Goal: Task Accomplishment & Management: Manage account settings

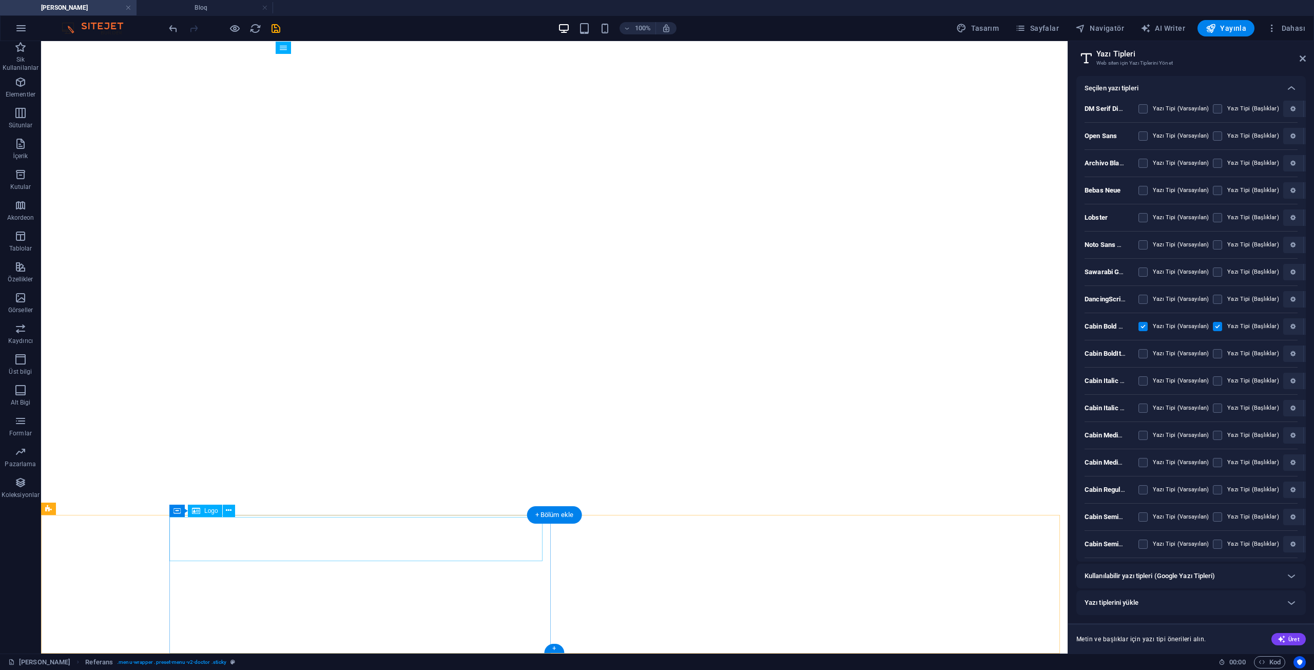
select select "popularity"
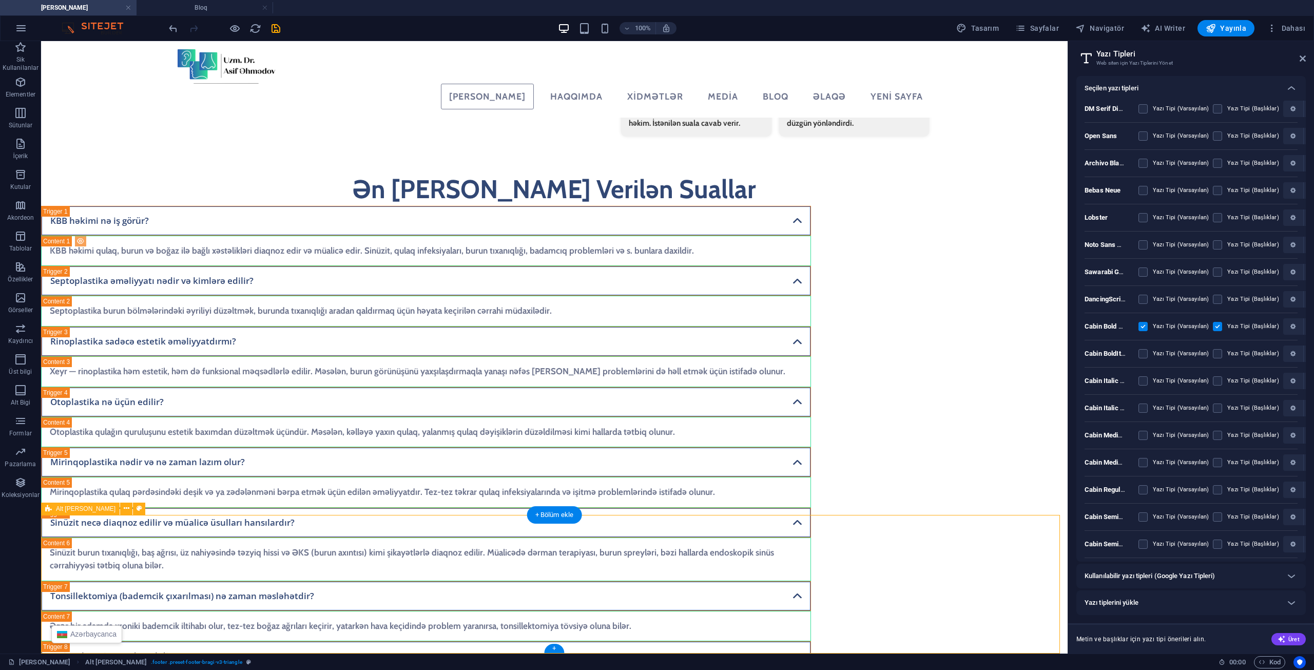
select select "footer"
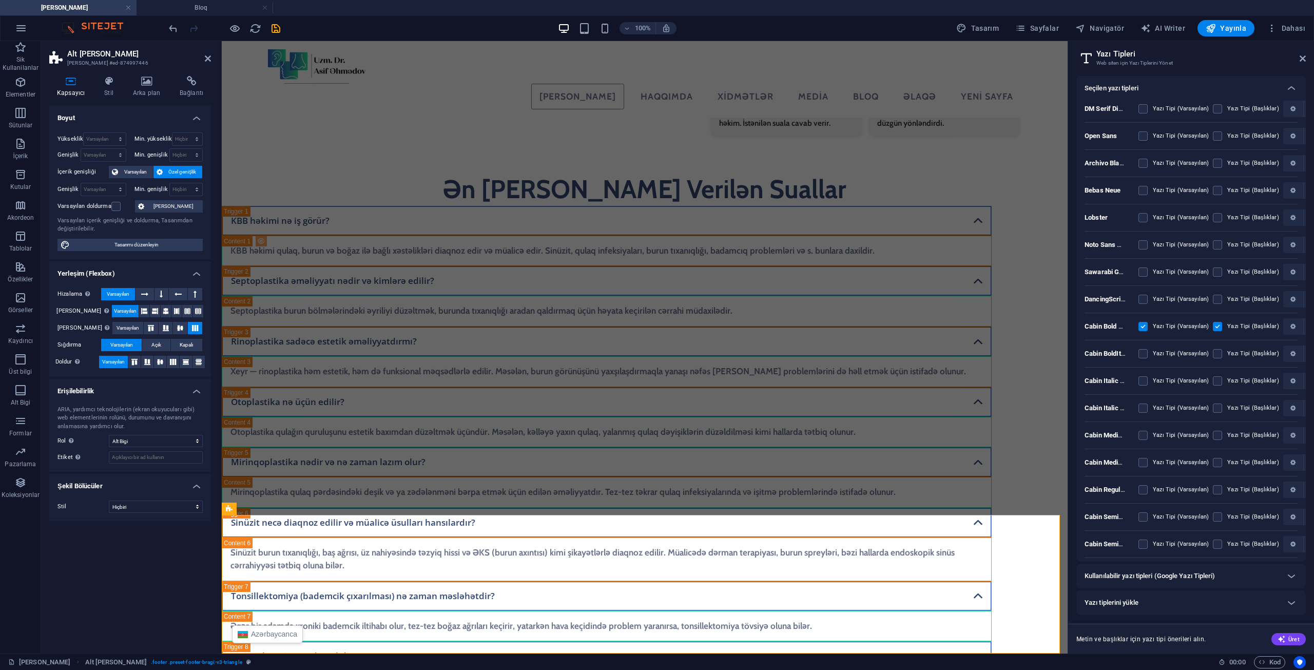
scroll to position [2741, 0]
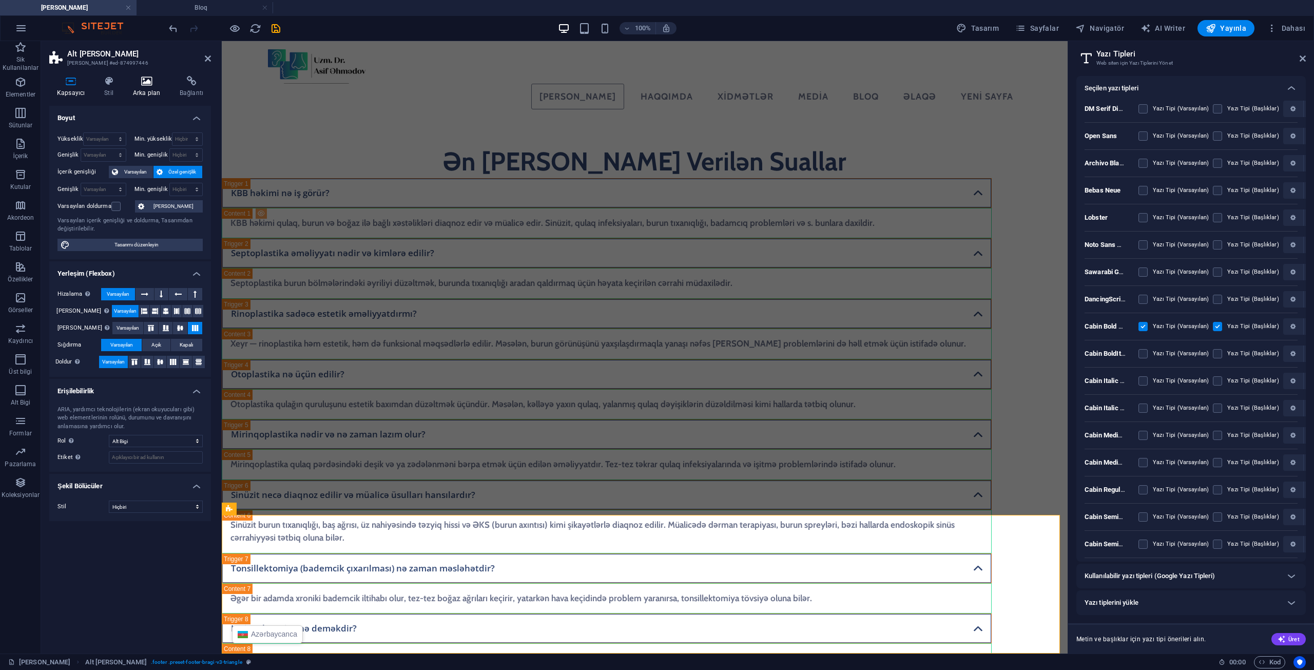
click at [140, 85] on icon at bounding box center [146, 81] width 43 height 10
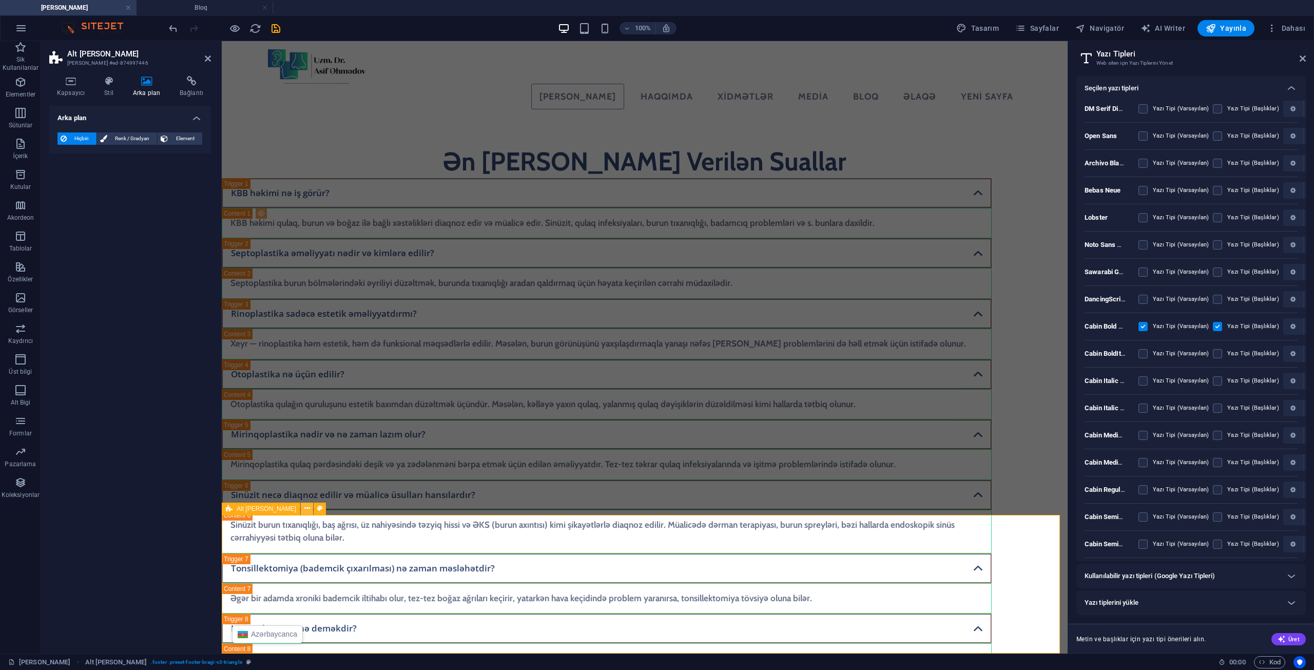
click at [301, 506] on button at bounding box center [307, 509] width 12 height 12
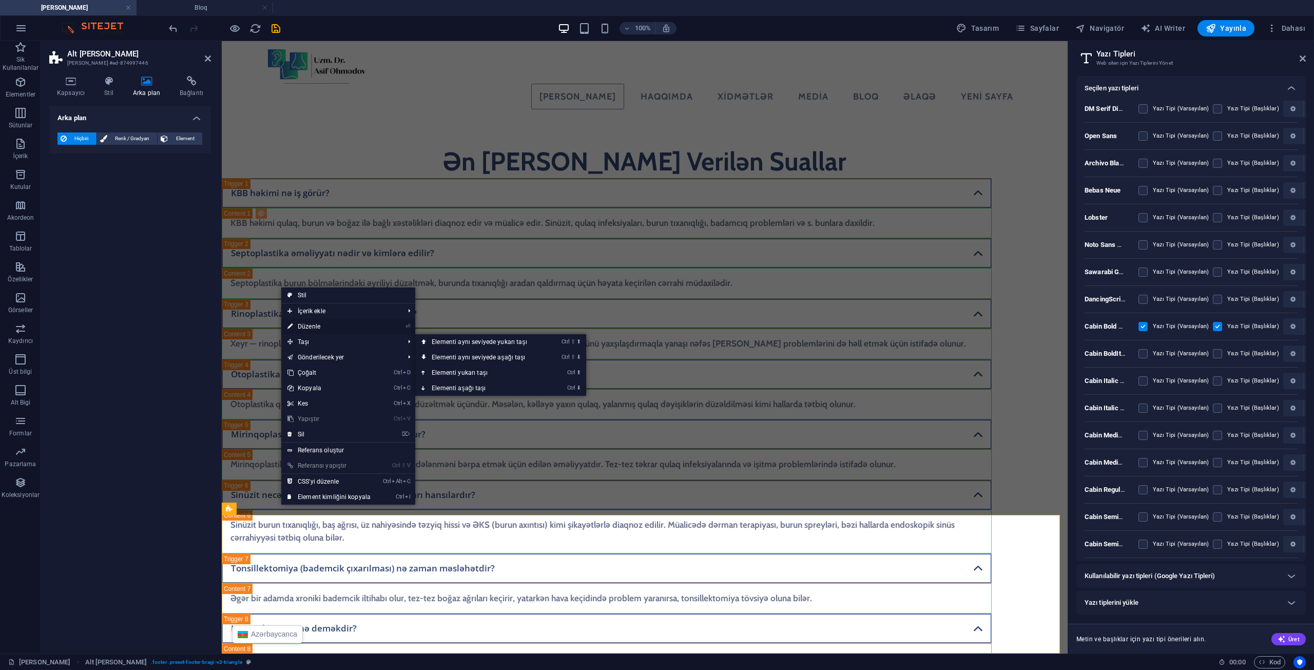
click at [330, 327] on link "⏎ Düzenle" at bounding box center [328, 326] width 95 height 15
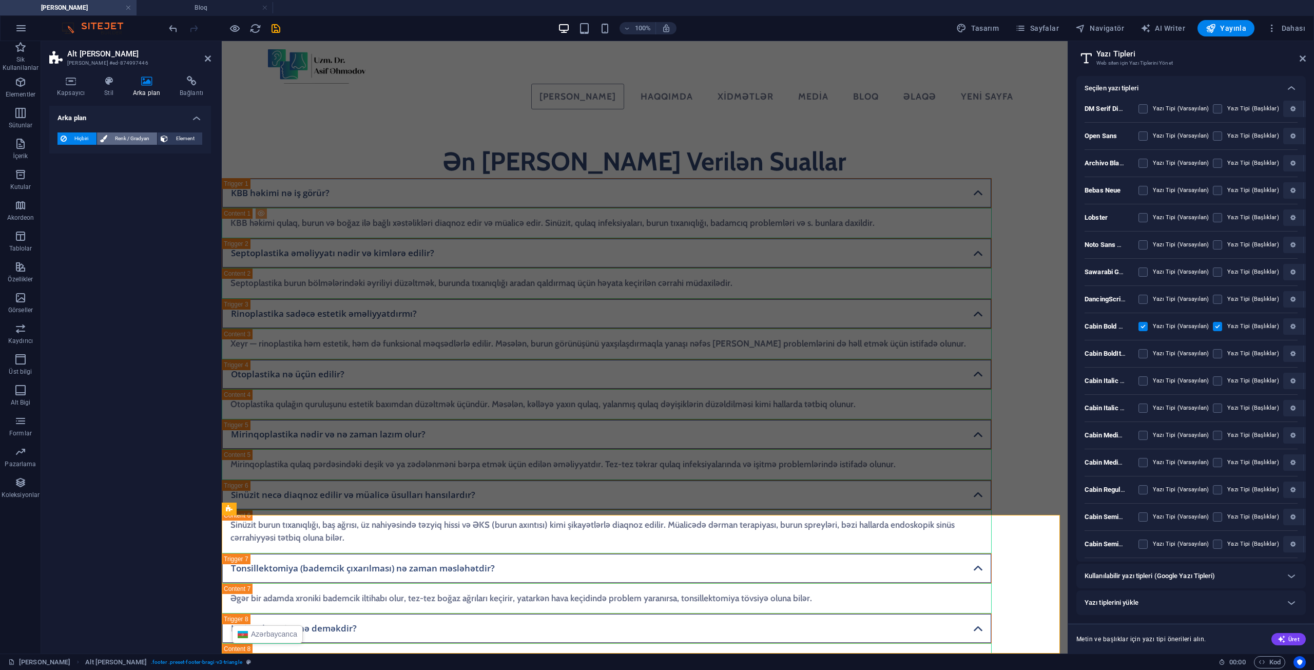
click at [154, 133] on span "Renk / Gradyan" at bounding box center [132, 138] width 44 height 12
click at [101, 154] on span "Gradyan" at bounding box center [97, 158] width 25 height 14
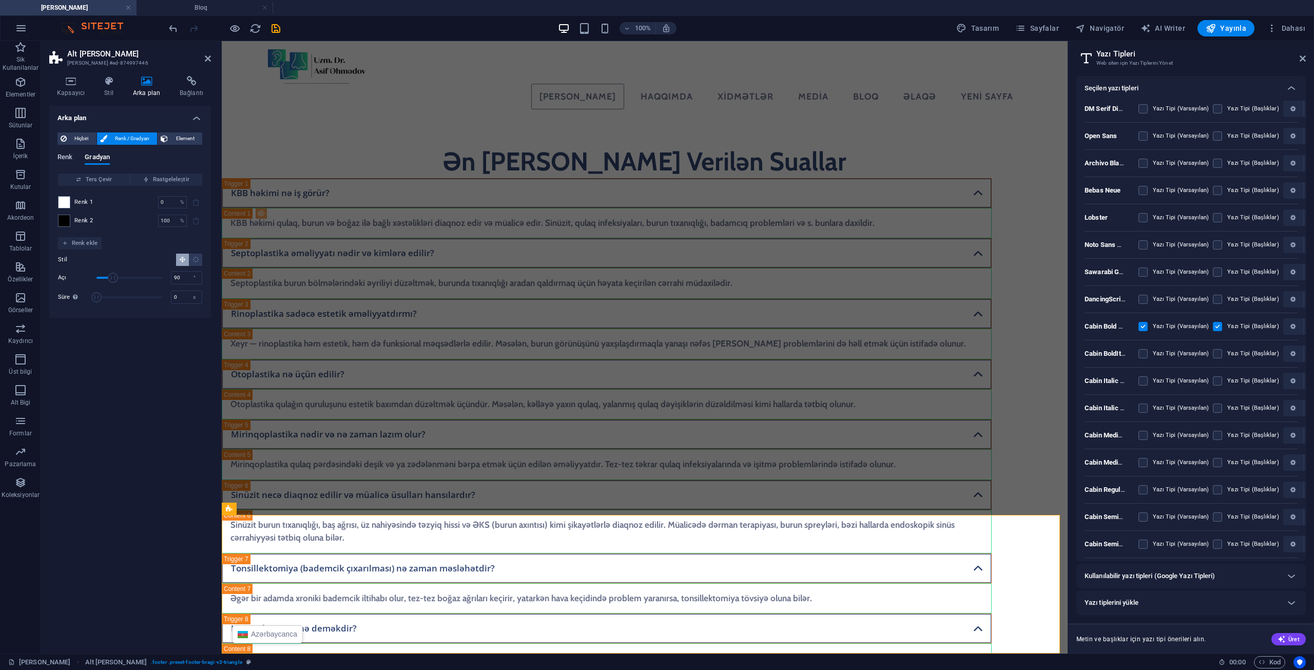
click at [72, 157] on span "Renk" at bounding box center [65, 158] width 15 height 14
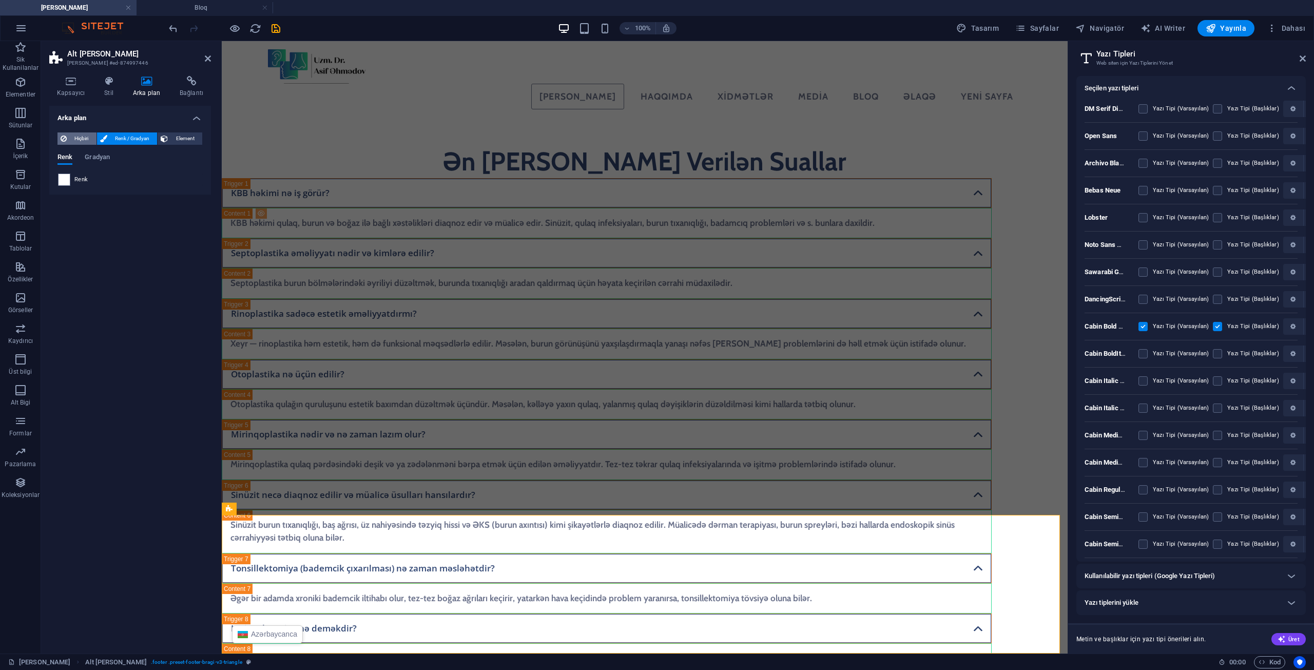
click at [70, 136] on span "Hiçbiri" at bounding box center [82, 138] width 24 height 12
click at [99, 88] on h4 "Stil" at bounding box center [111, 87] width 29 height 22
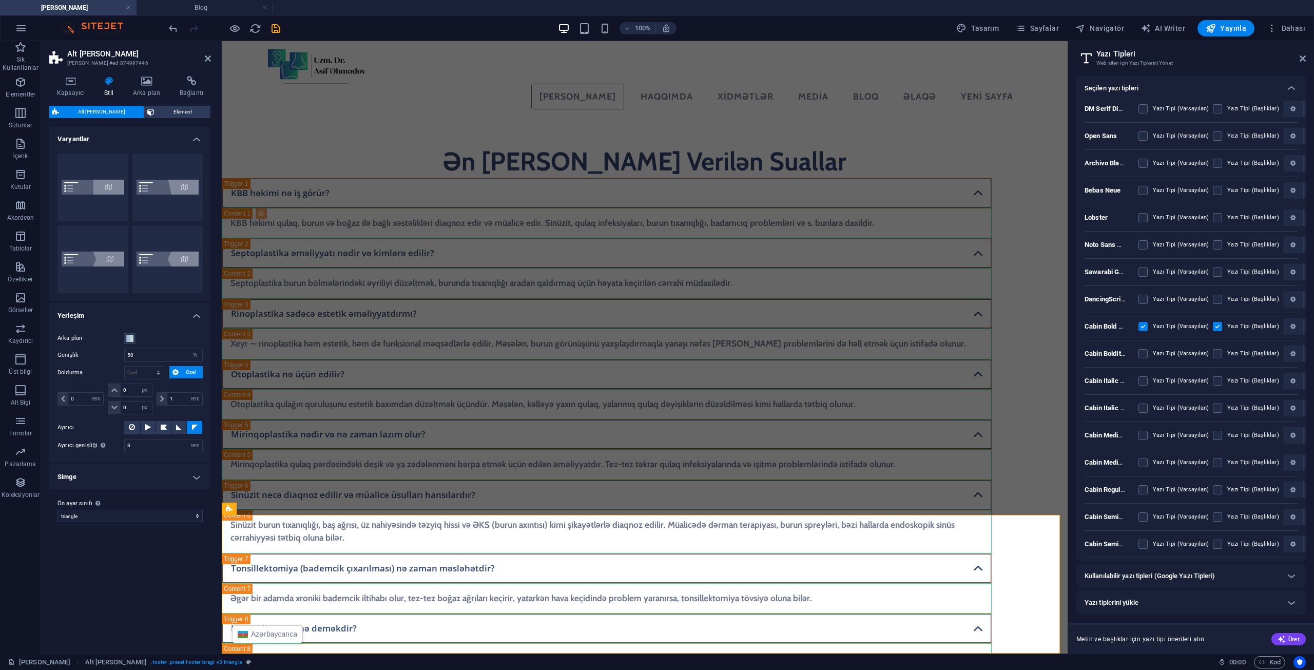
click at [119, 482] on h4 "Simge" at bounding box center [130, 477] width 162 height 25
click at [78, 91] on h4 "Kapsayıcı" at bounding box center [72, 87] width 47 height 22
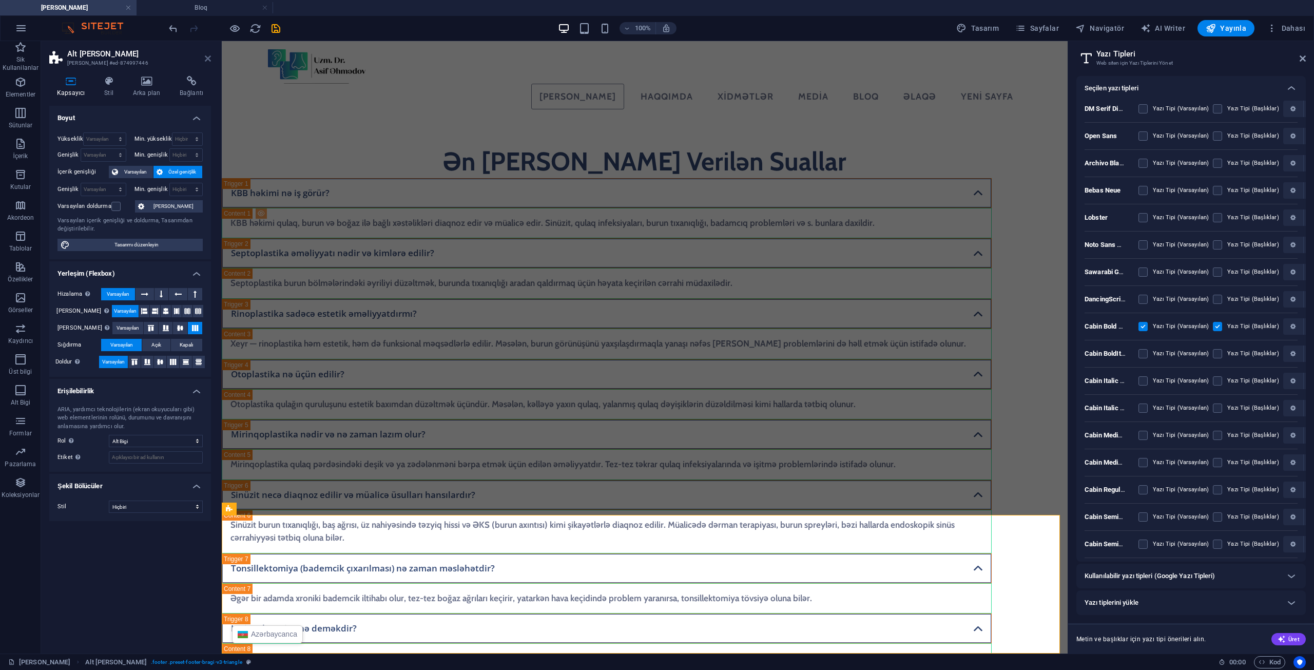
click at [206, 60] on icon at bounding box center [208, 58] width 6 height 8
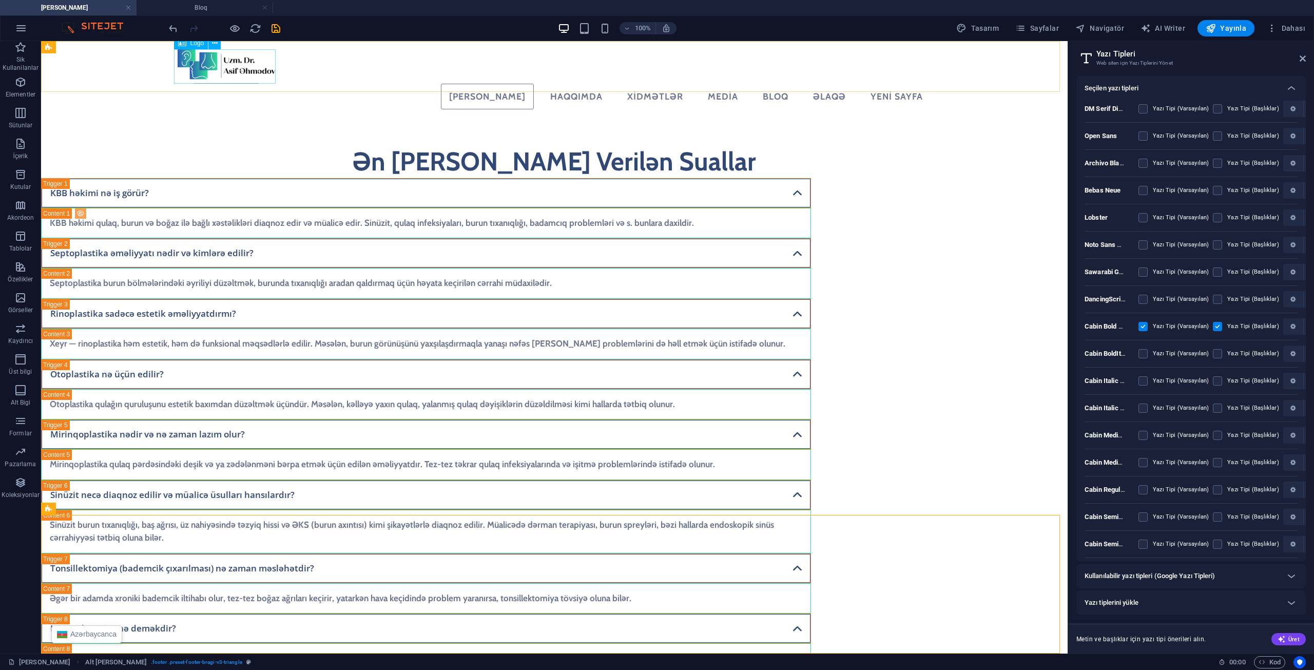
scroll to position [2713, 0]
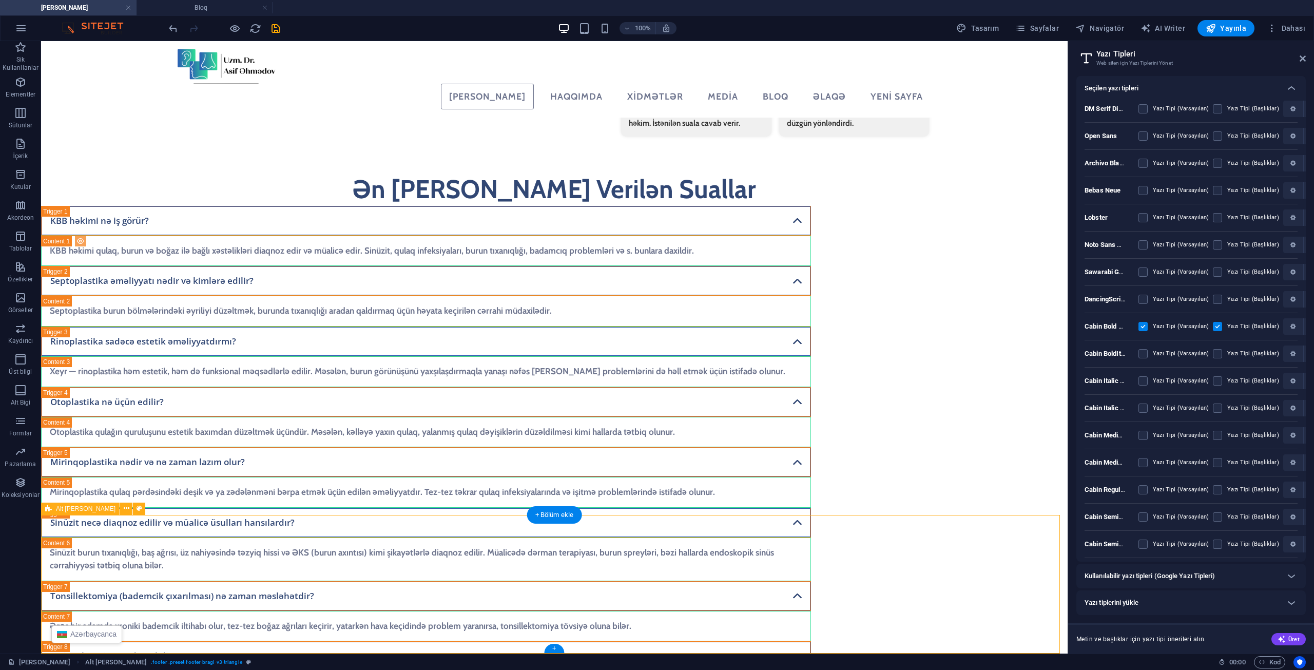
scroll to position [2741, 0]
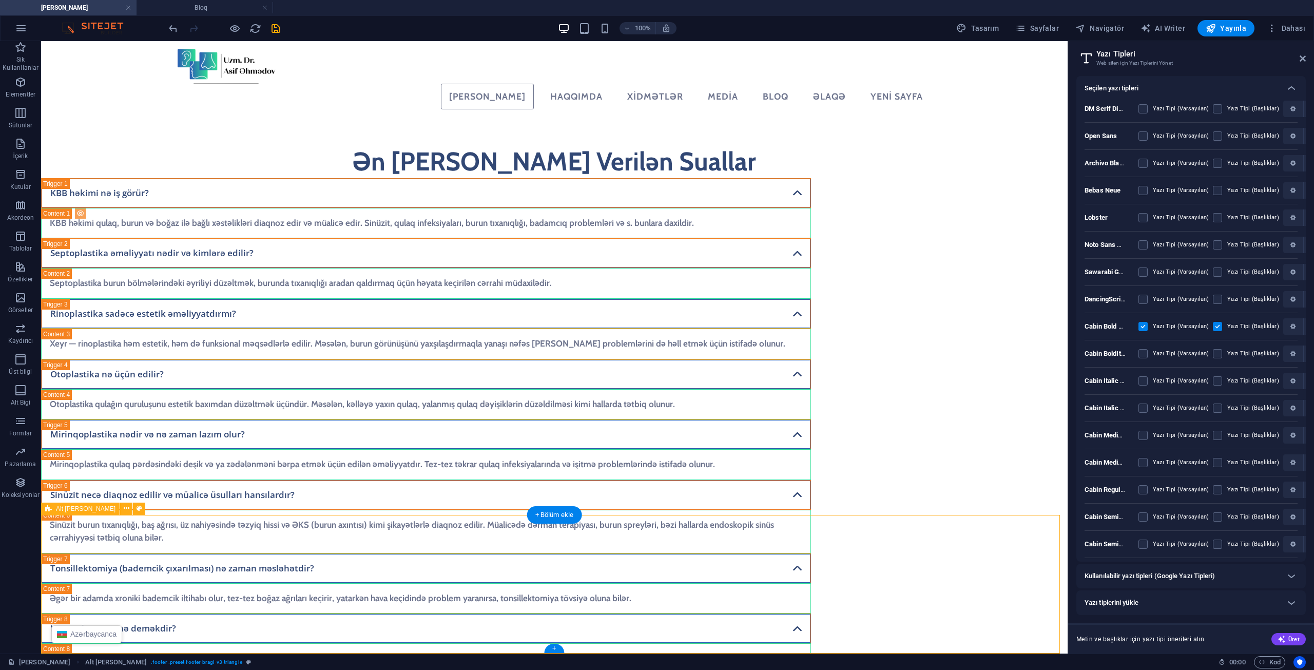
select select "footer"
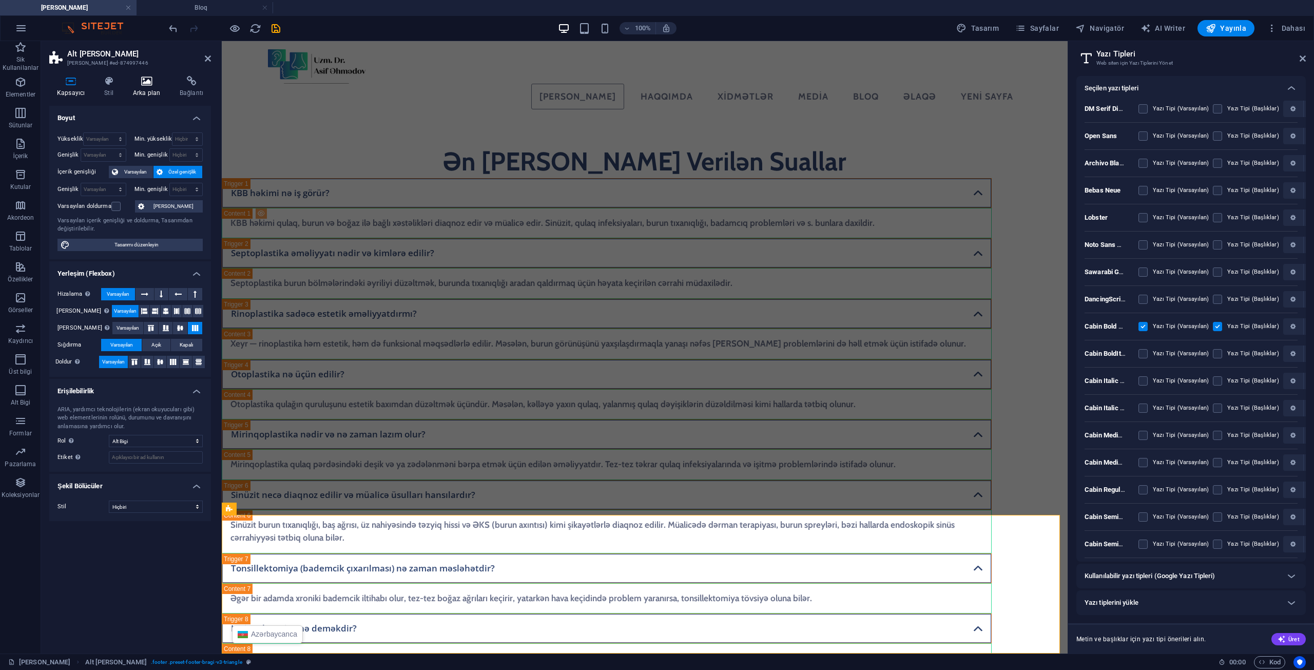
click at [136, 86] on icon at bounding box center [146, 81] width 43 height 10
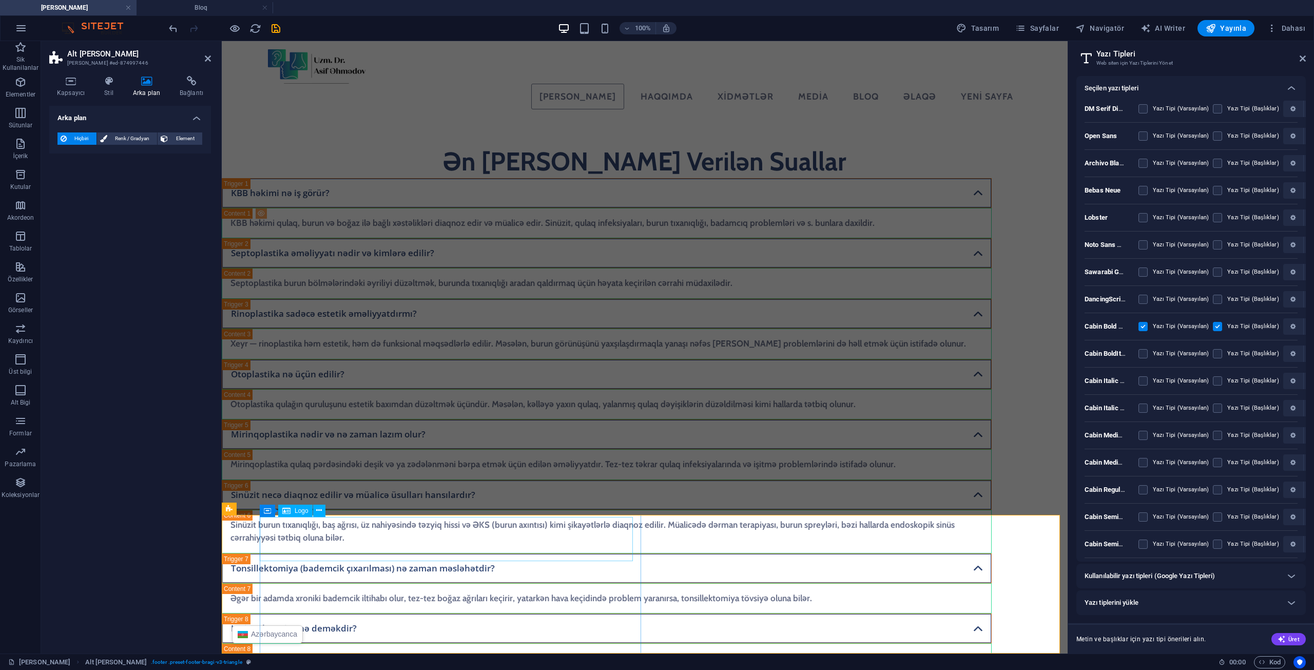
select select "px"
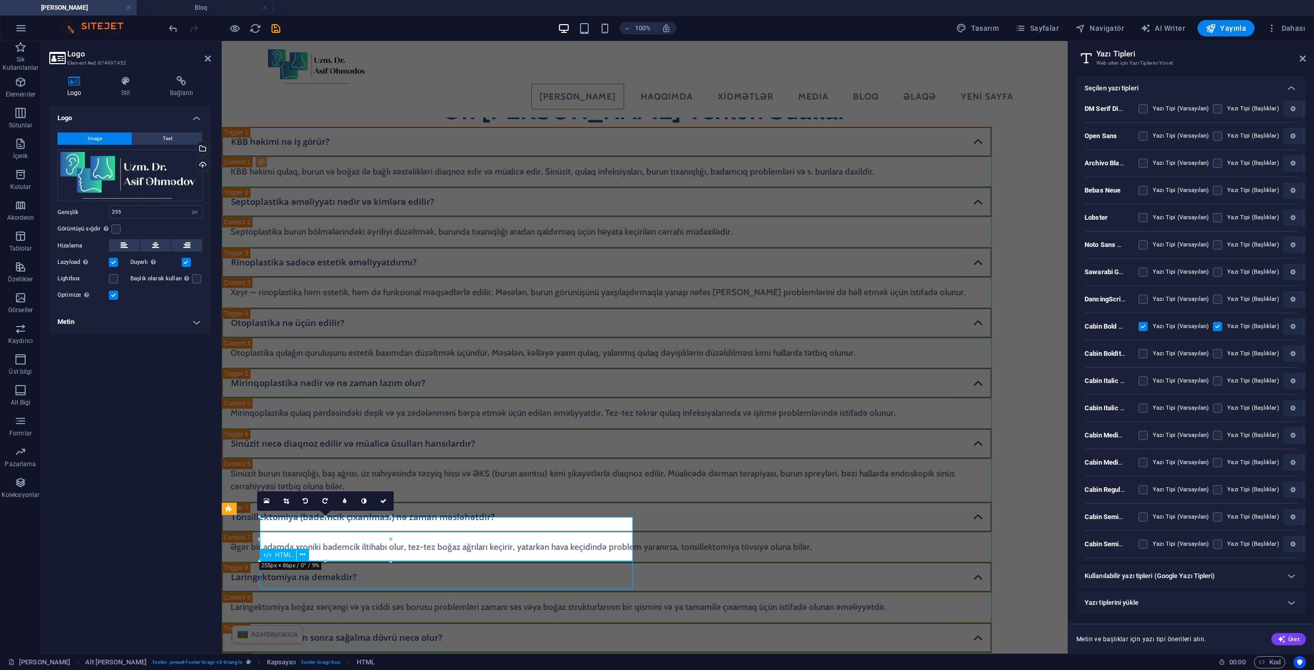
scroll to position [2695, 0]
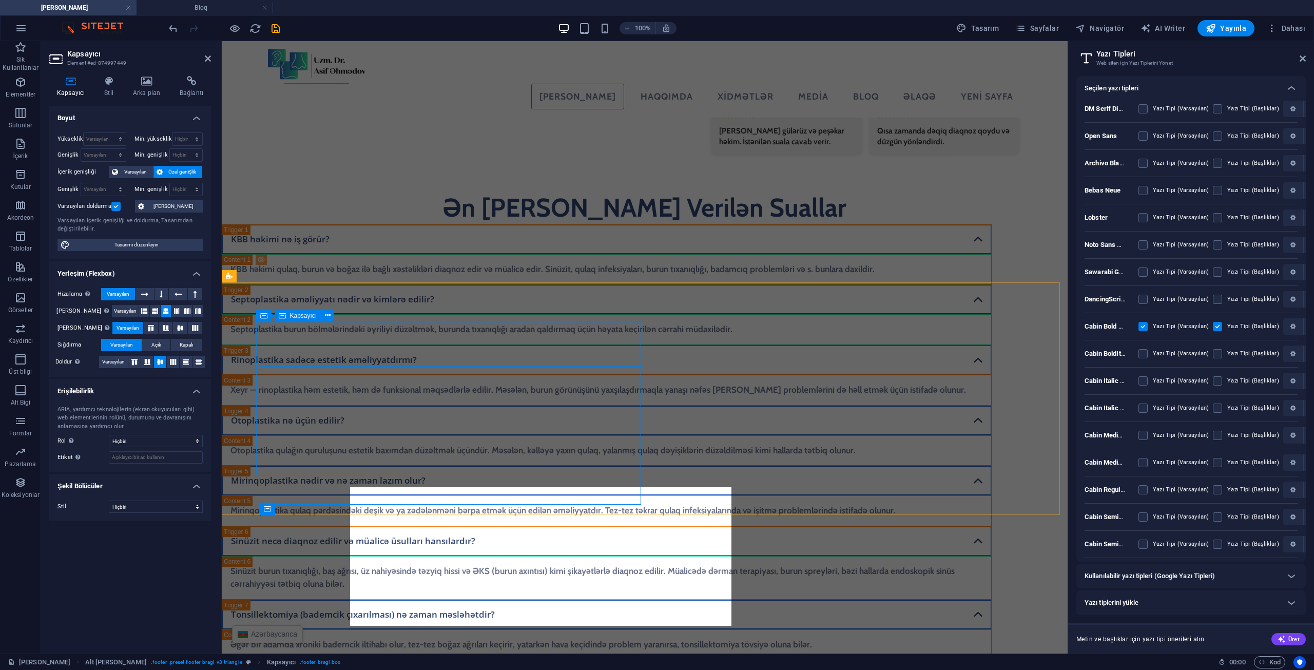
scroll to position [2741, 0]
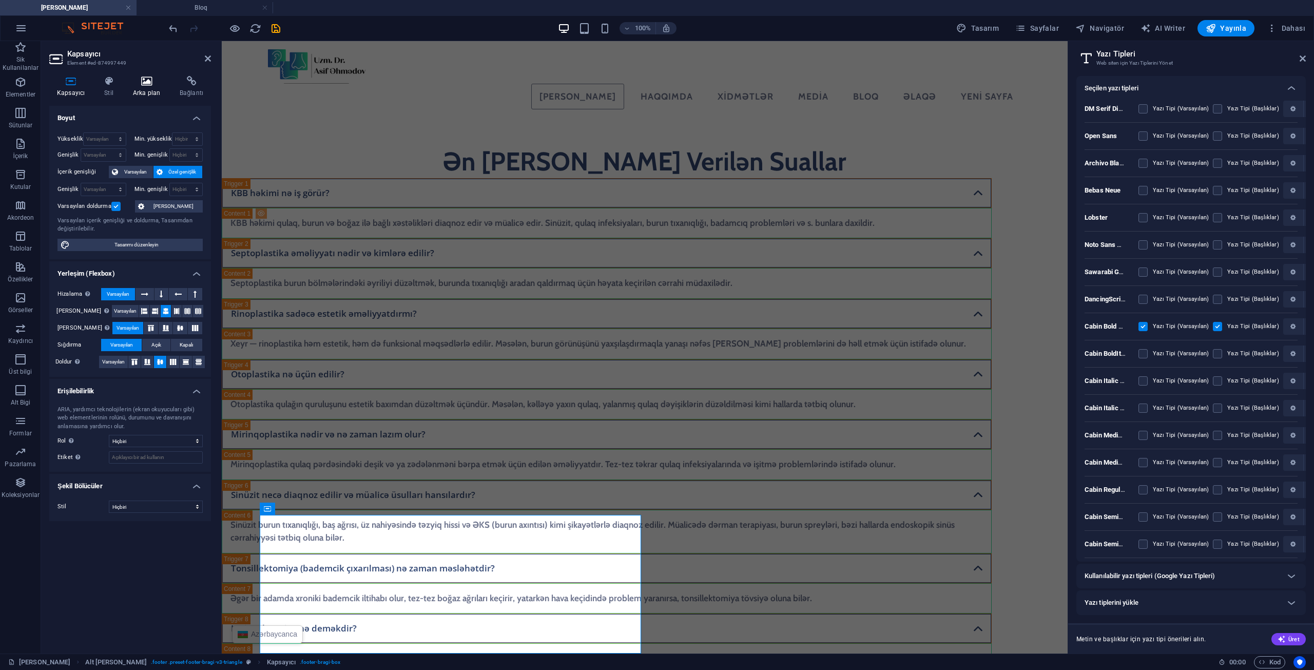
click at [161, 88] on h4 "Arka plan" at bounding box center [148, 87] width 47 height 22
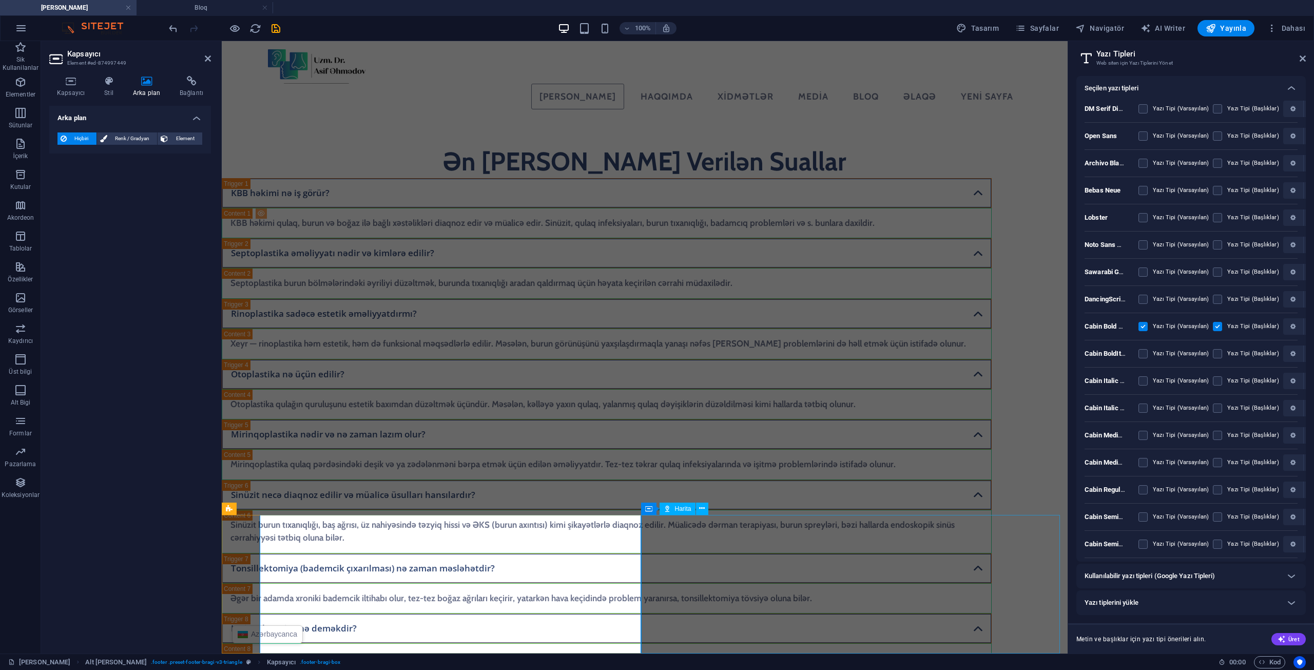
select select "1"
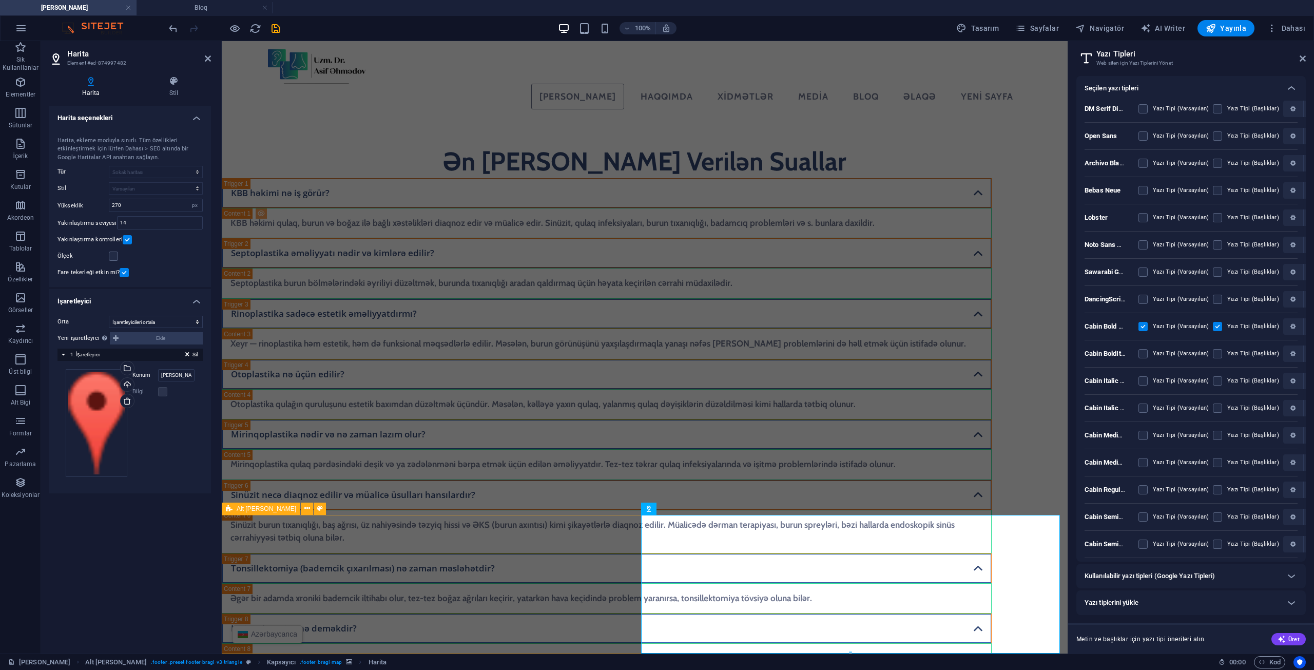
select select "%"
select select "rem"
select select "px"
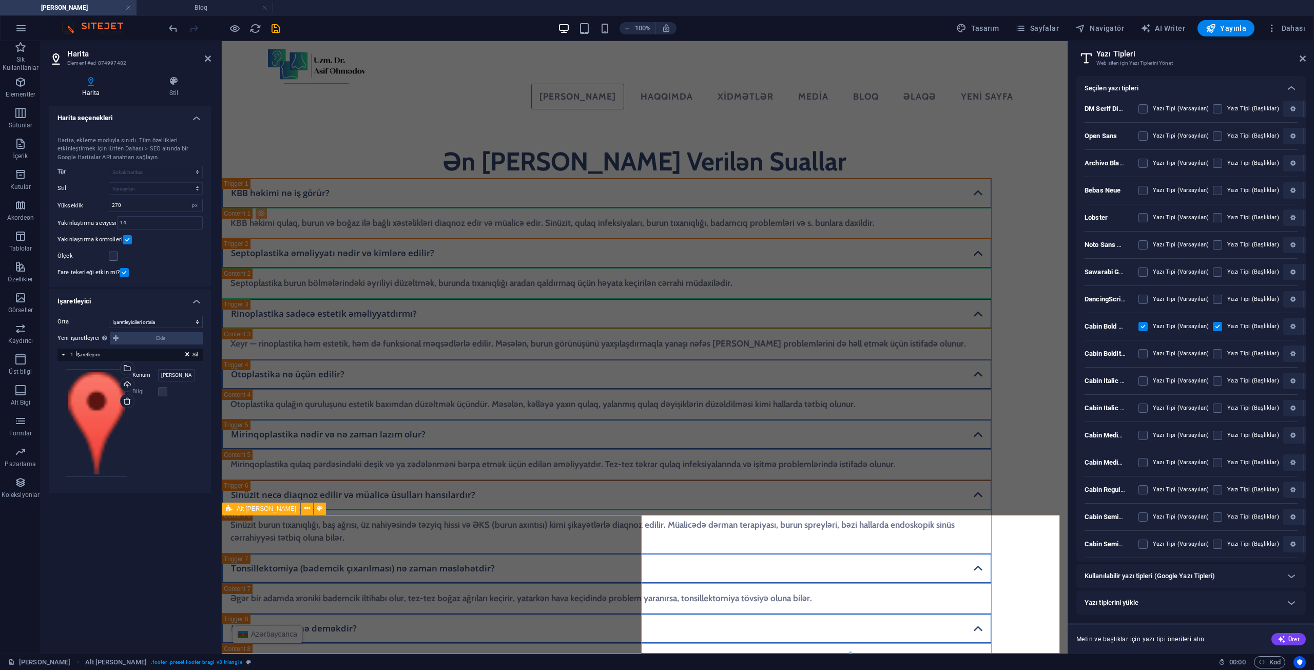
select select "px"
select select "rem"
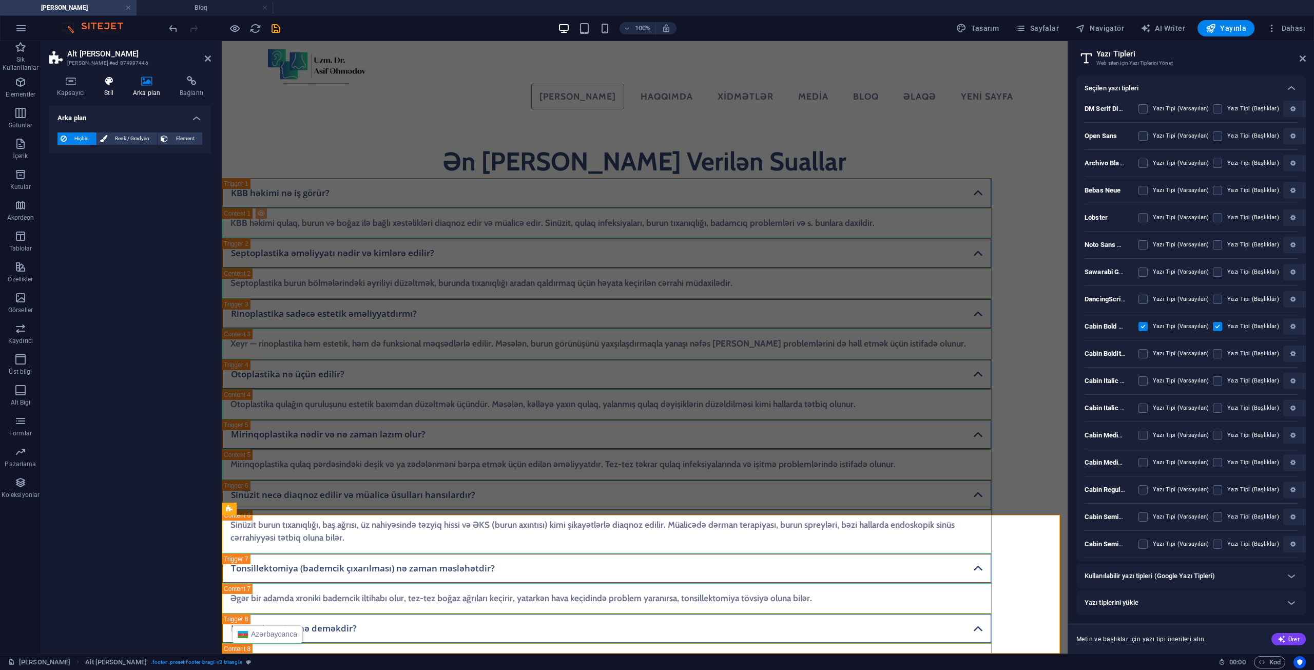
click at [104, 87] on h4 "Stil" at bounding box center [111, 87] width 29 height 22
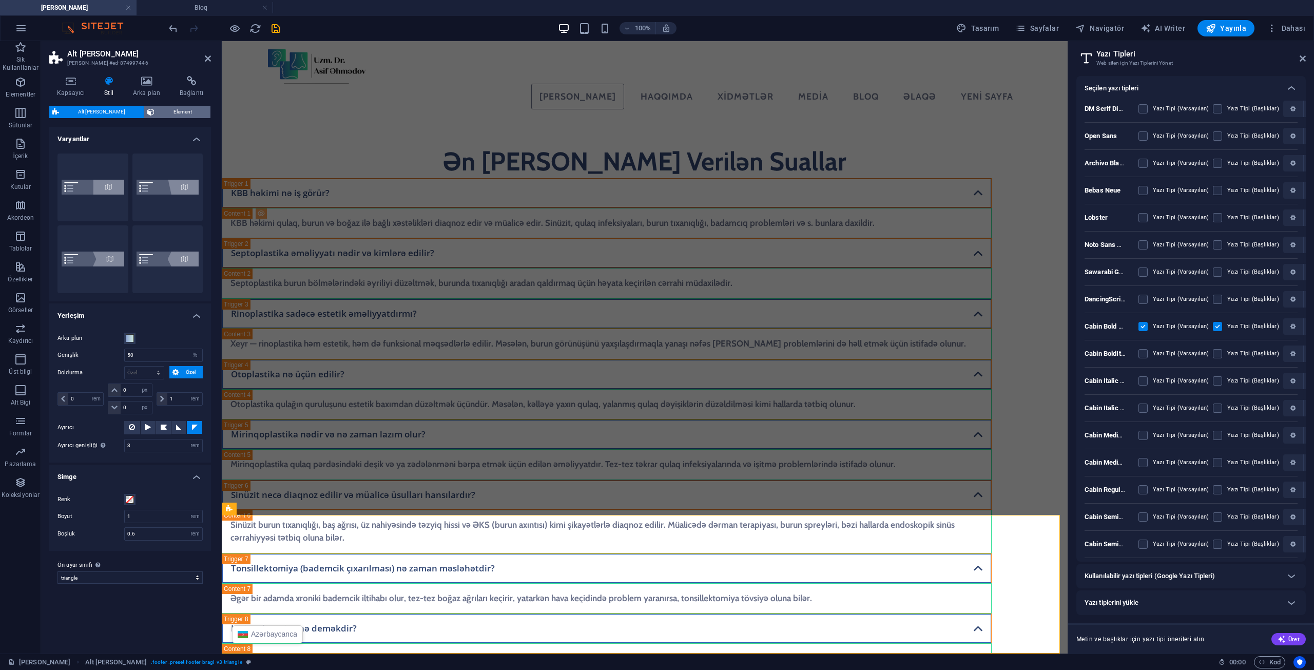
click at [174, 110] on span "Element" at bounding box center [183, 112] width 50 height 12
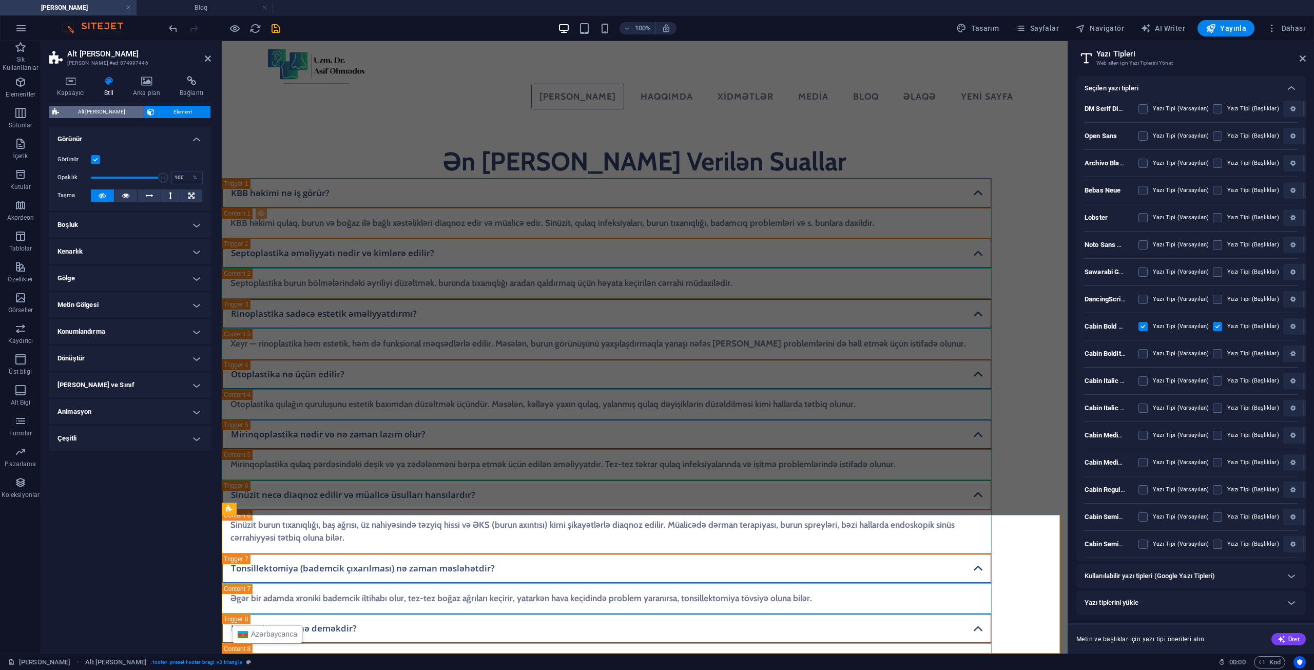
click at [114, 106] on span "Alt [PERSON_NAME]" at bounding box center [101, 112] width 79 height 12
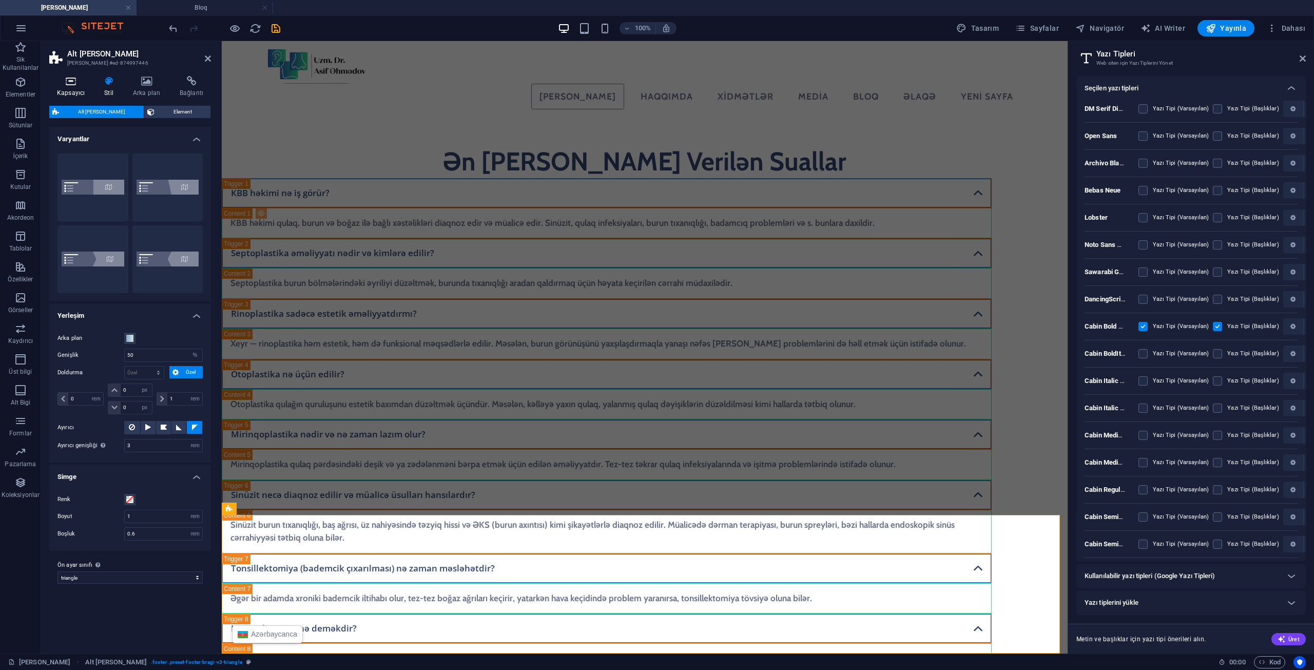
click at [89, 94] on h4 "Kapsayıcı" at bounding box center [72, 87] width 47 height 22
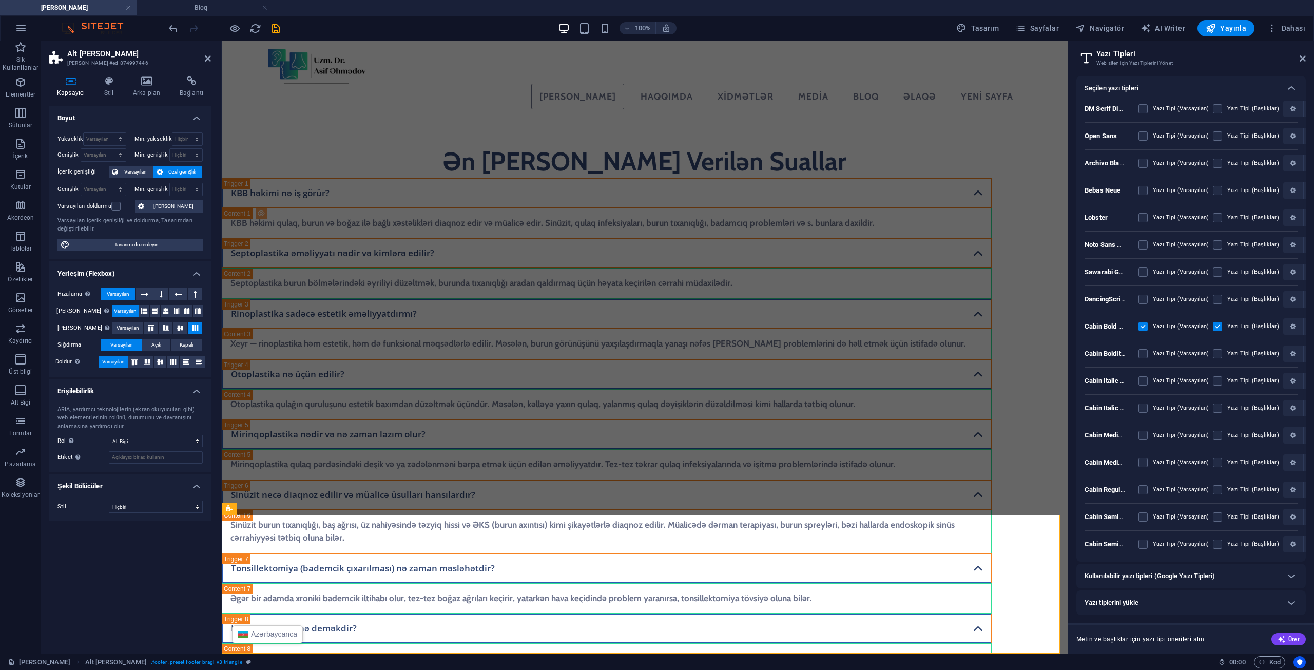
click at [1299, 58] on h2 "Yazı Tipleri" at bounding box center [1201, 53] width 209 height 9
click at [1307, 61] on aside "Yazı Tipleri Web siten için Yazı Tiplerini Yönet Seçilen yazı tipleri DM Serif …" at bounding box center [1191, 347] width 246 height 613
click at [1301, 60] on icon at bounding box center [1303, 58] width 6 height 8
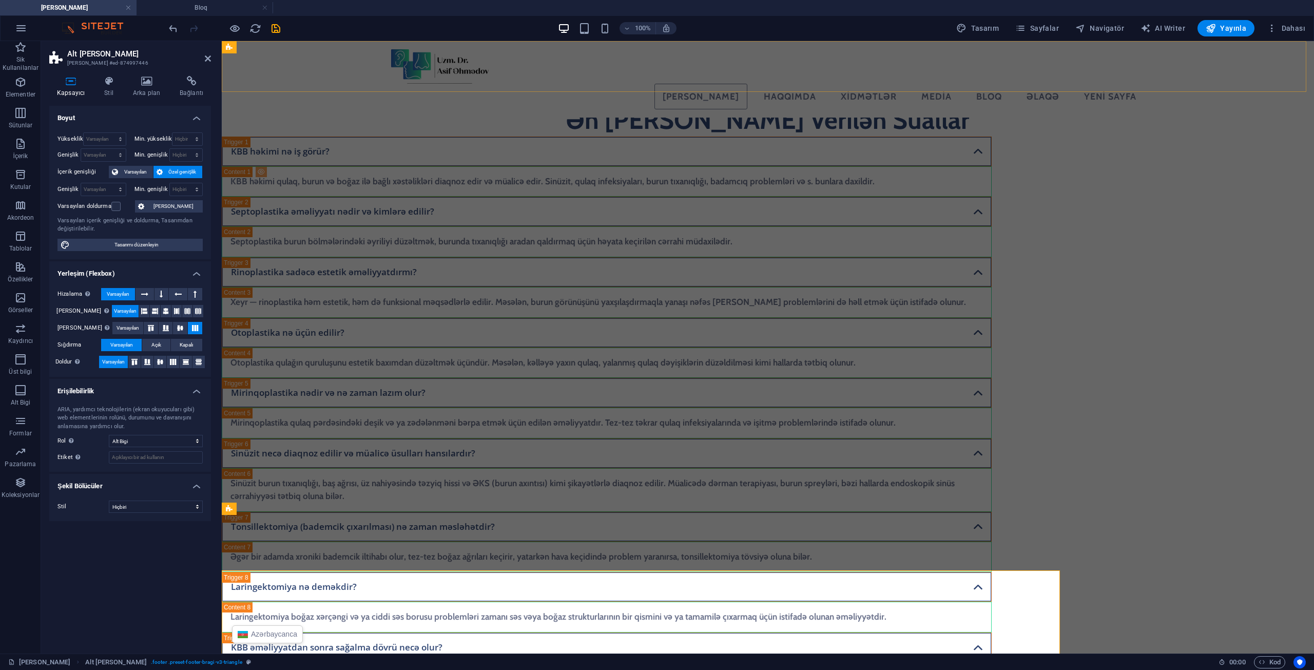
scroll to position [2686, 0]
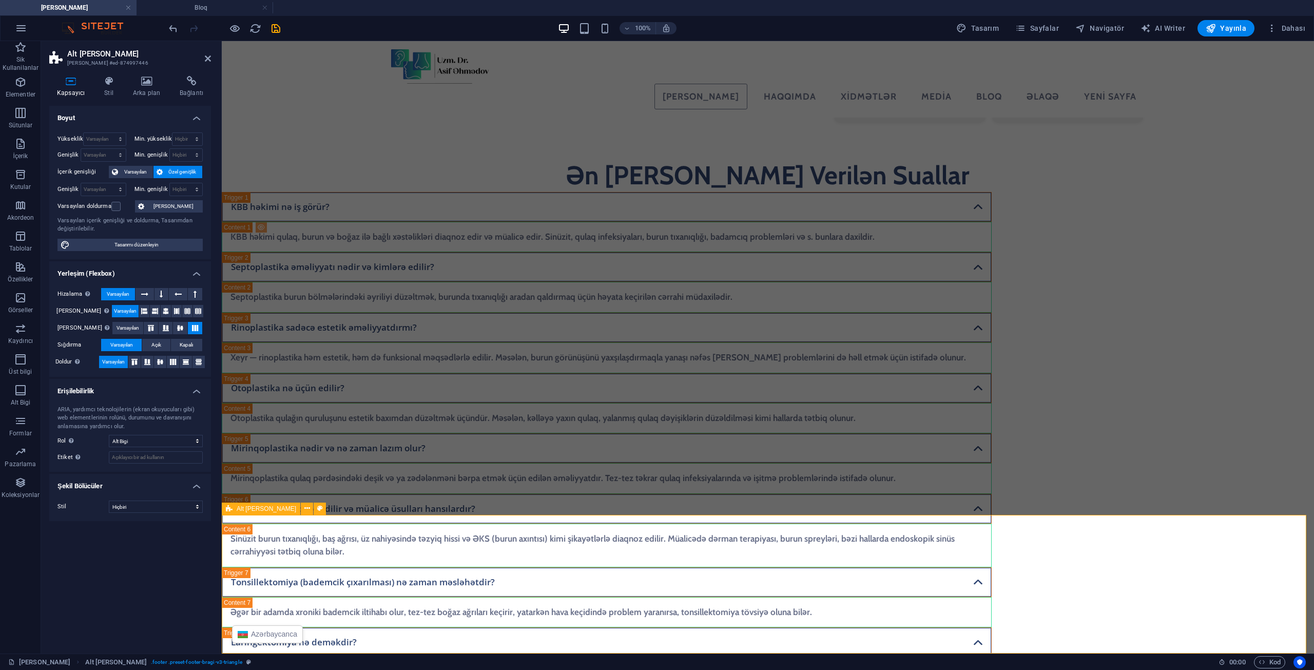
click at [314, 503] on button at bounding box center [320, 509] width 12 height 12
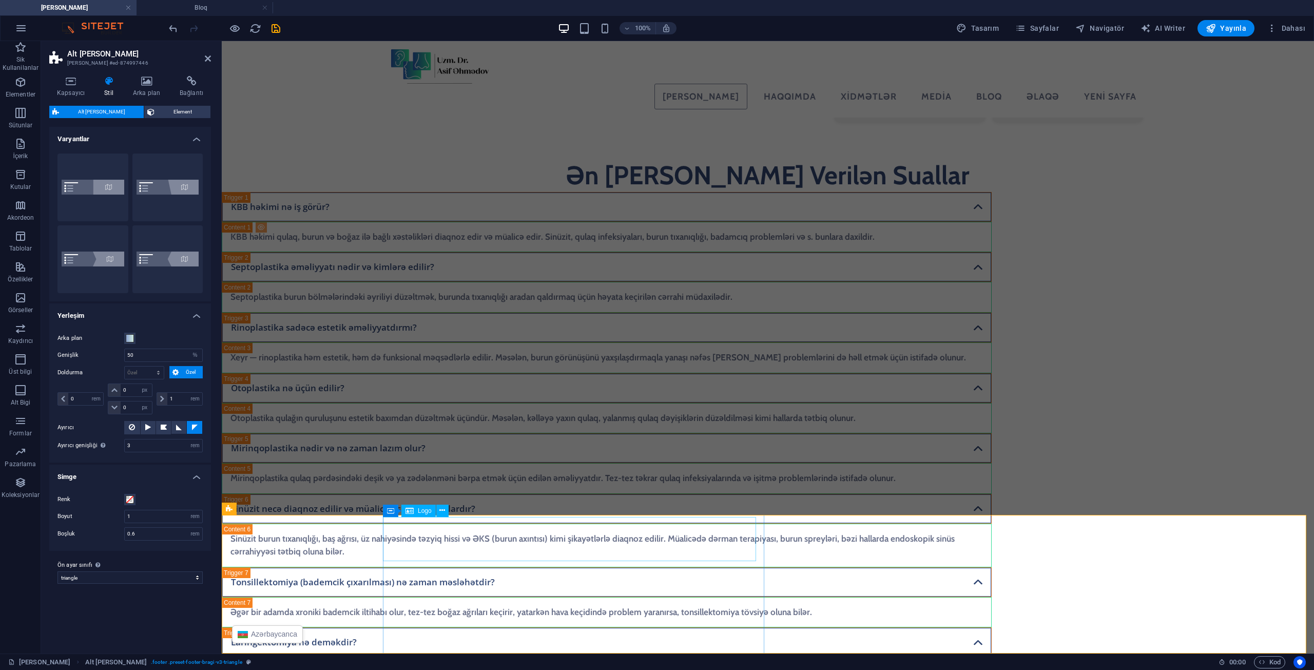
select select "px"
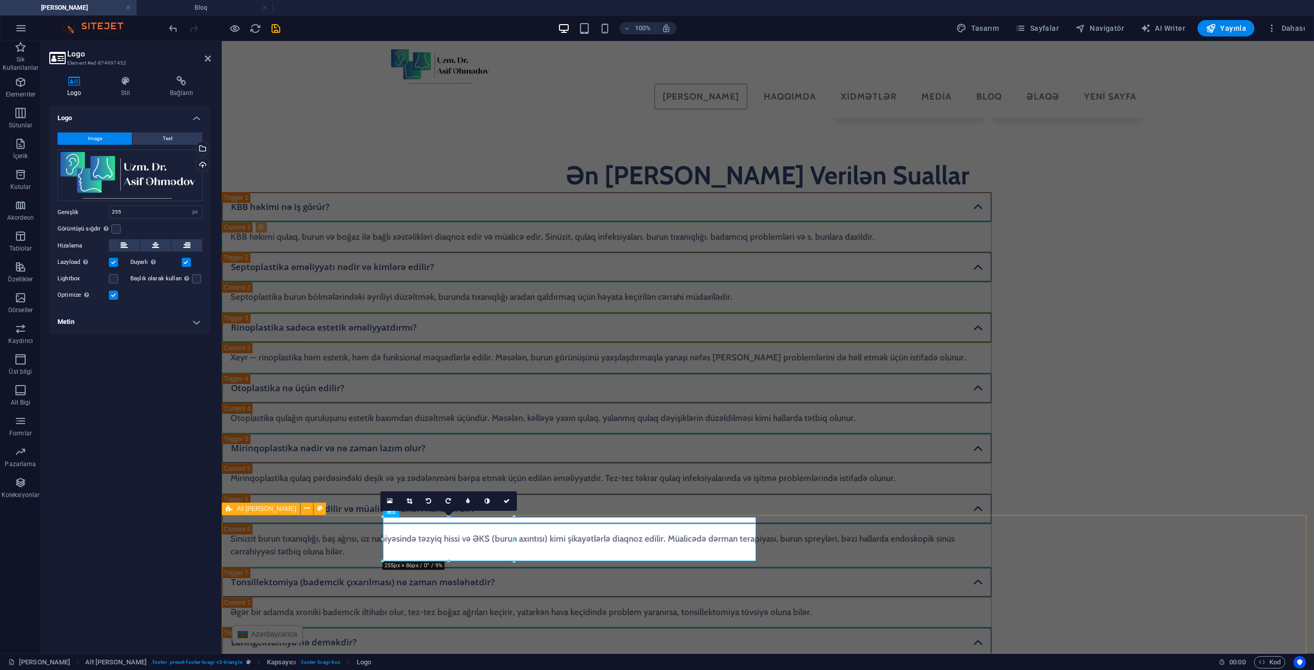
select select "%"
select select "rem"
select select "px"
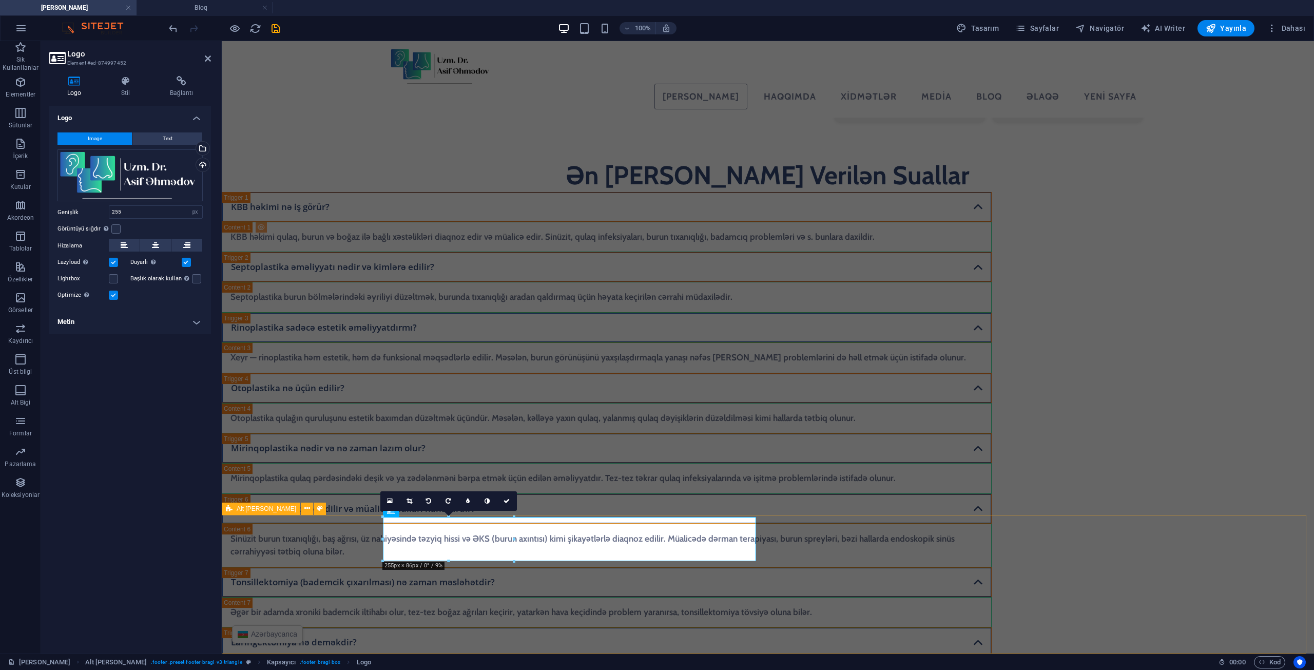
select select "px"
select select "rem"
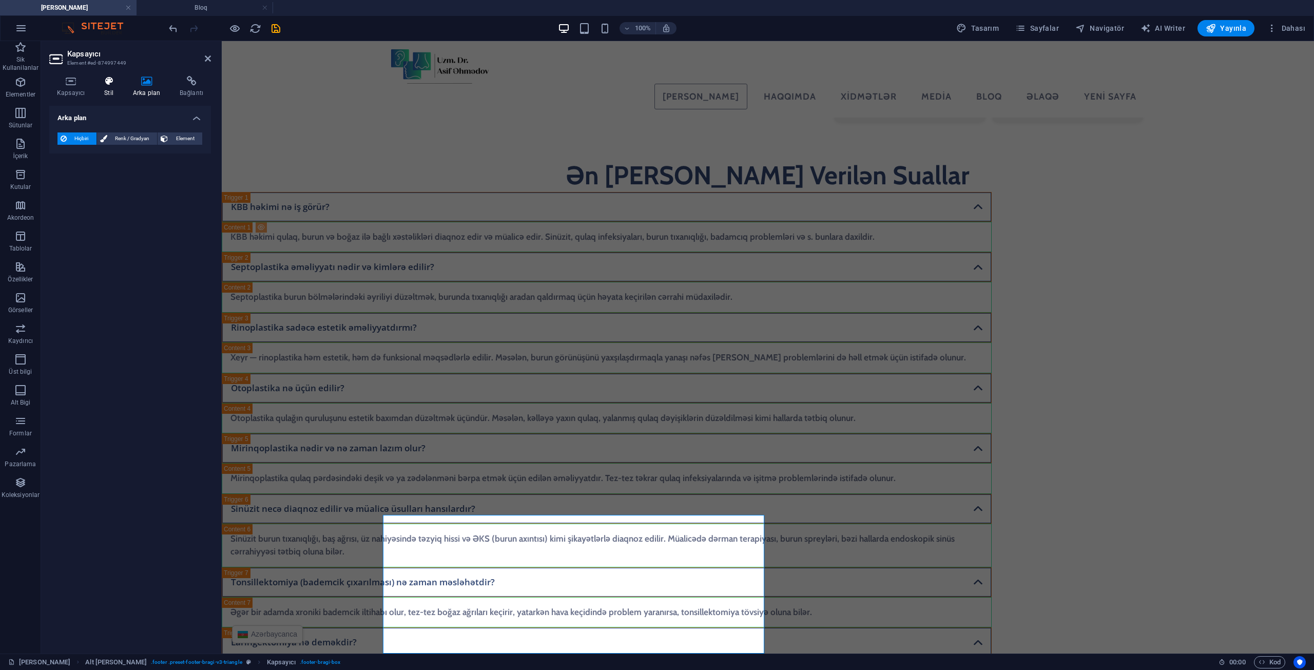
click at [110, 90] on h4 "Stil" at bounding box center [111, 87] width 29 height 22
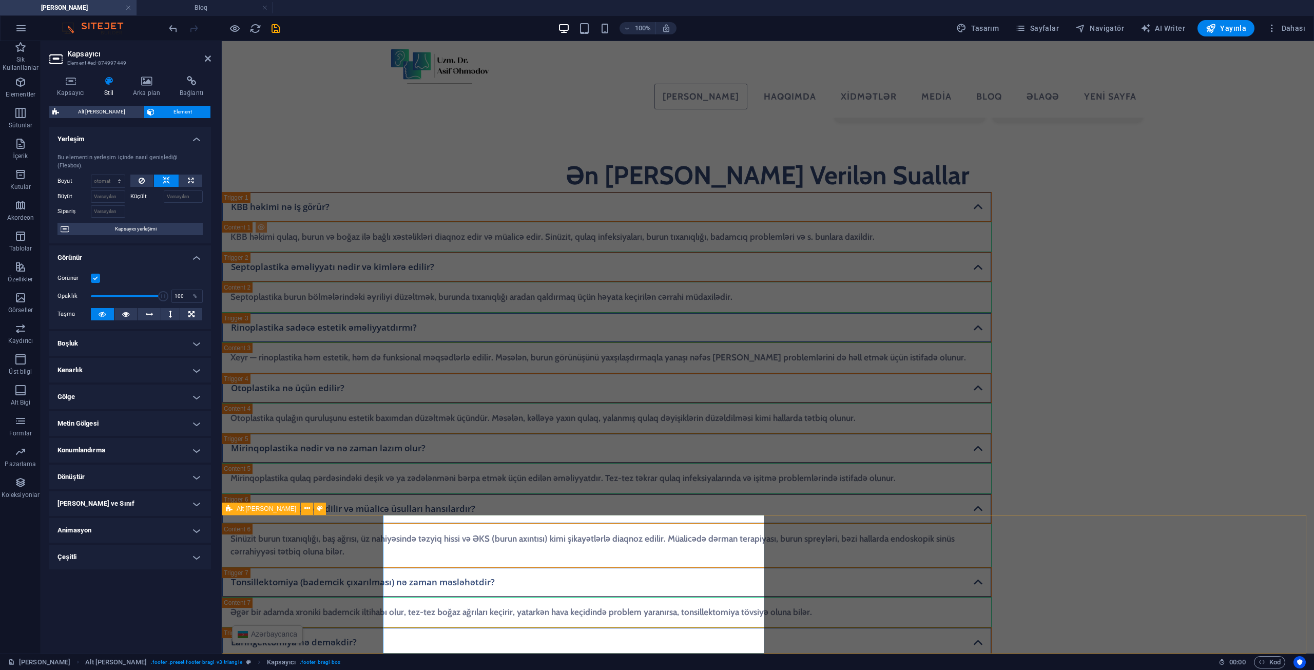
select select "%"
select select "rem"
select select "px"
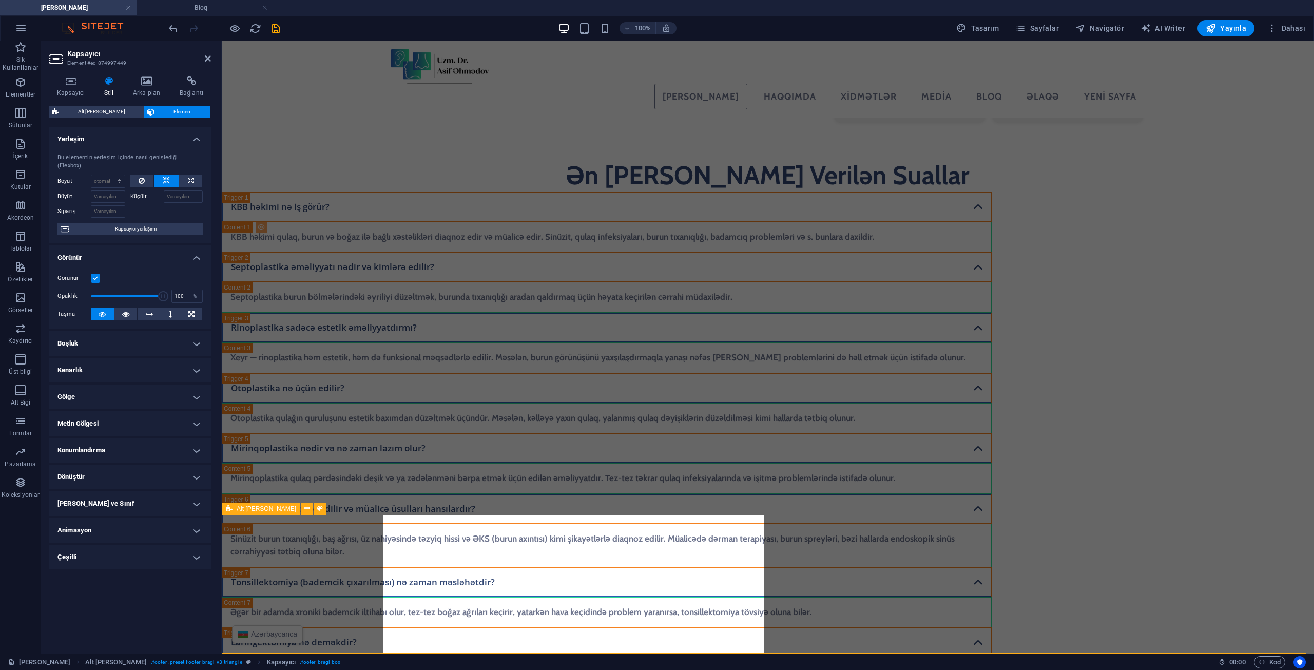
select select "px"
select select "rem"
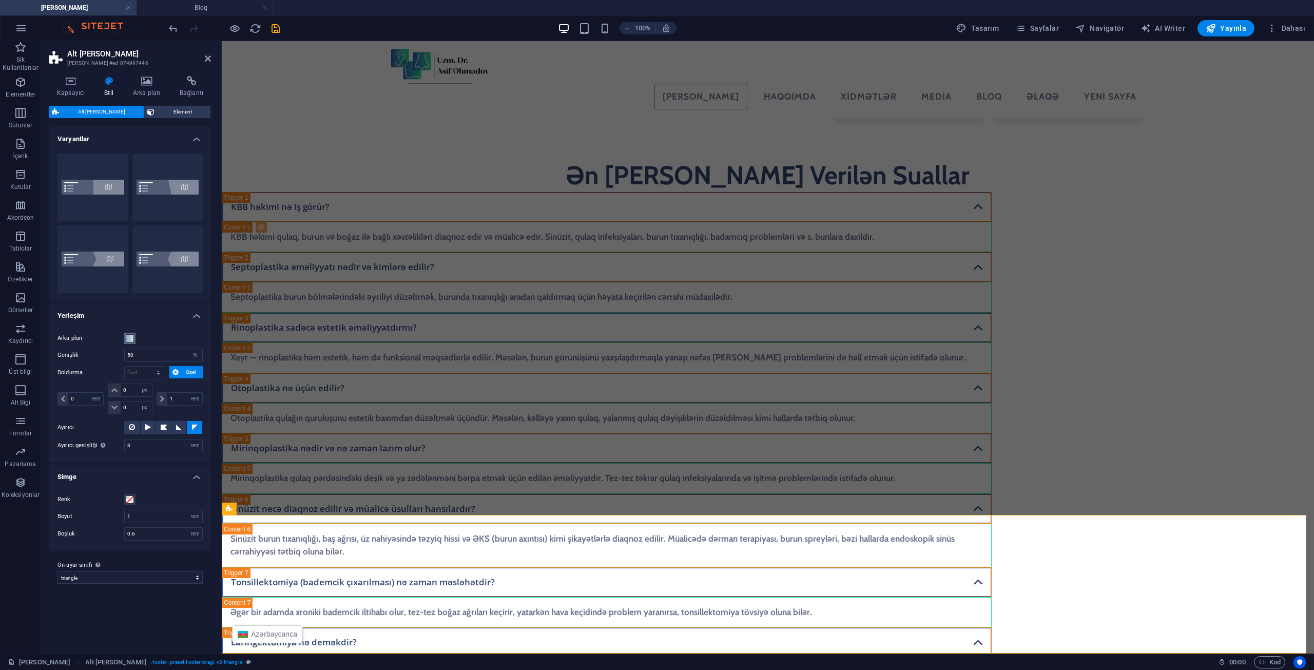
click at [125, 337] on button "Arka plan" at bounding box center [129, 338] width 11 height 11
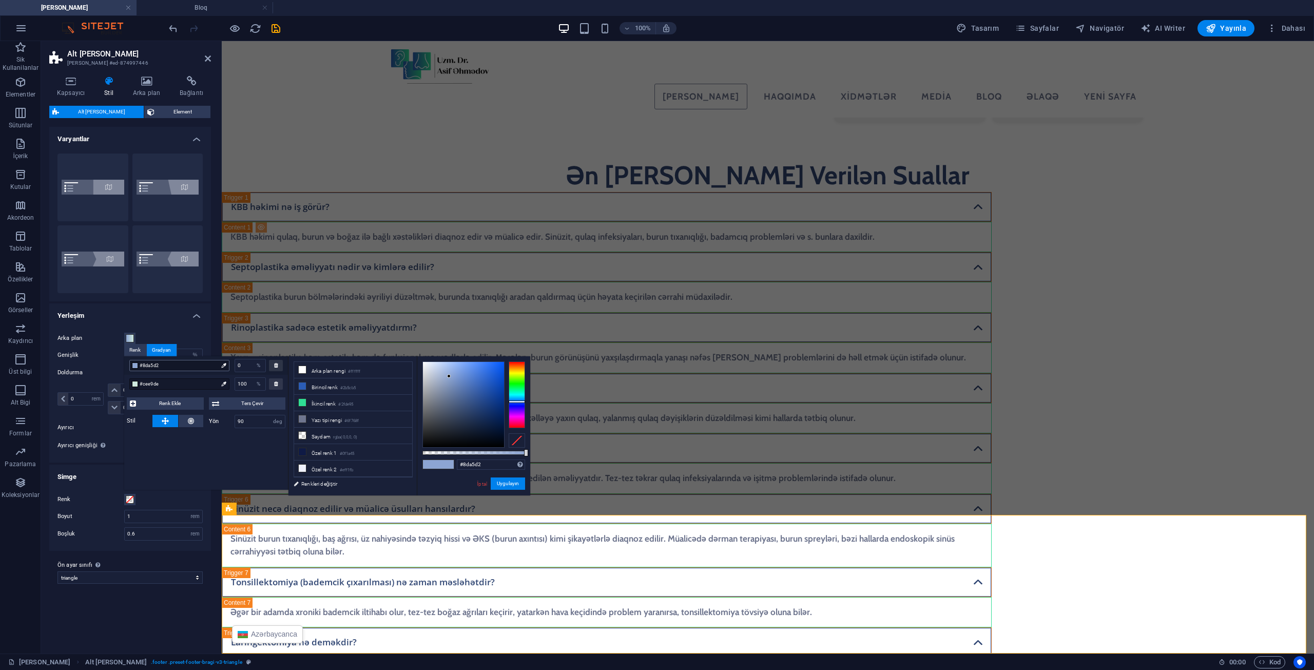
click at [173, 367] on span "#8da5d2" at bounding box center [179, 365] width 78 height 9
click at [486, 461] on input "#8da5d2" at bounding box center [491, 465] width 68 height 10
click at [165, 381] on span "#cee9de" at bounding box center [179, 383] width 78 height 9
type input "#cee9de"
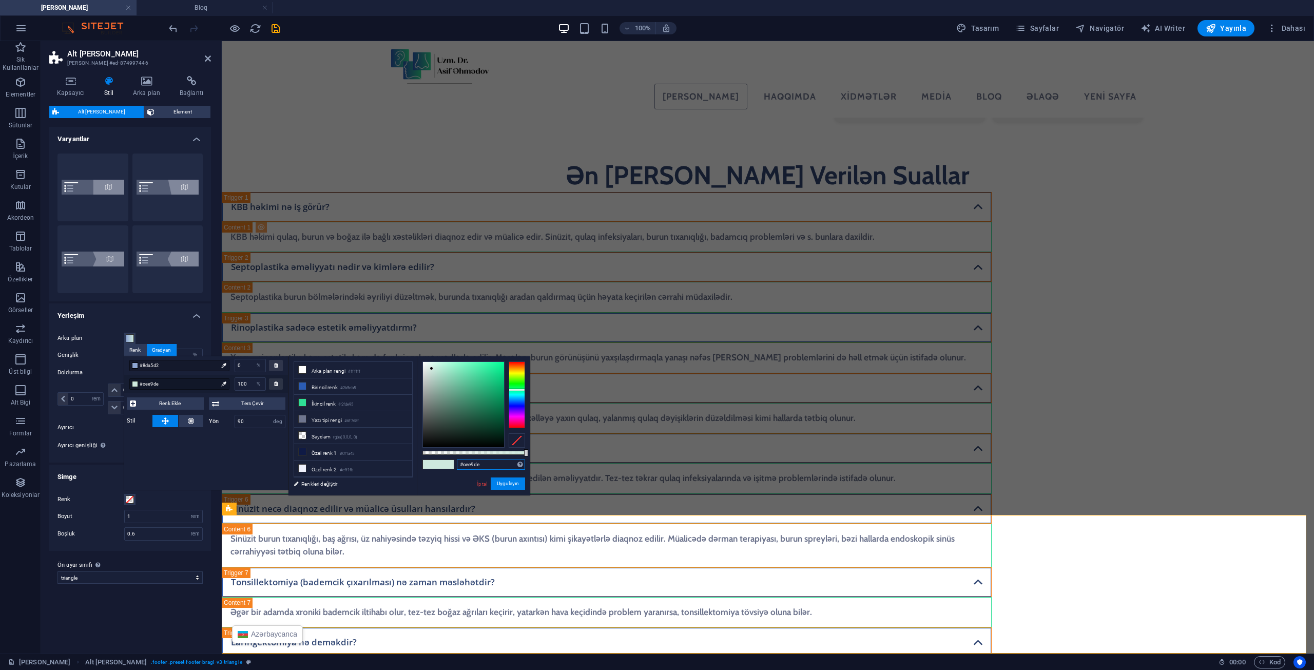
click at [475, 464] on input "#cee9de" at bounding box center [491, 465] width 68 height 10
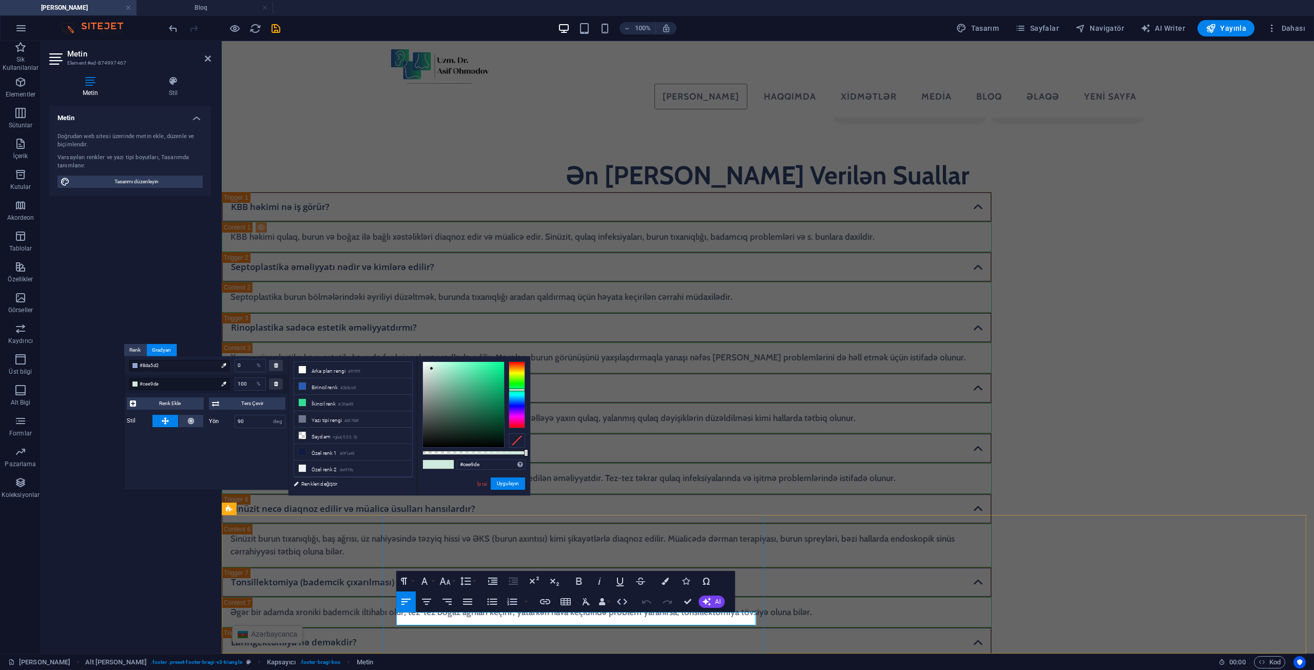
click at [387, 596] on icon "button" at bounding box center [383, 592] width 7 height 7
click at [551, 604] on icon "button" at bounding box center [545, 602] width 12 height 12
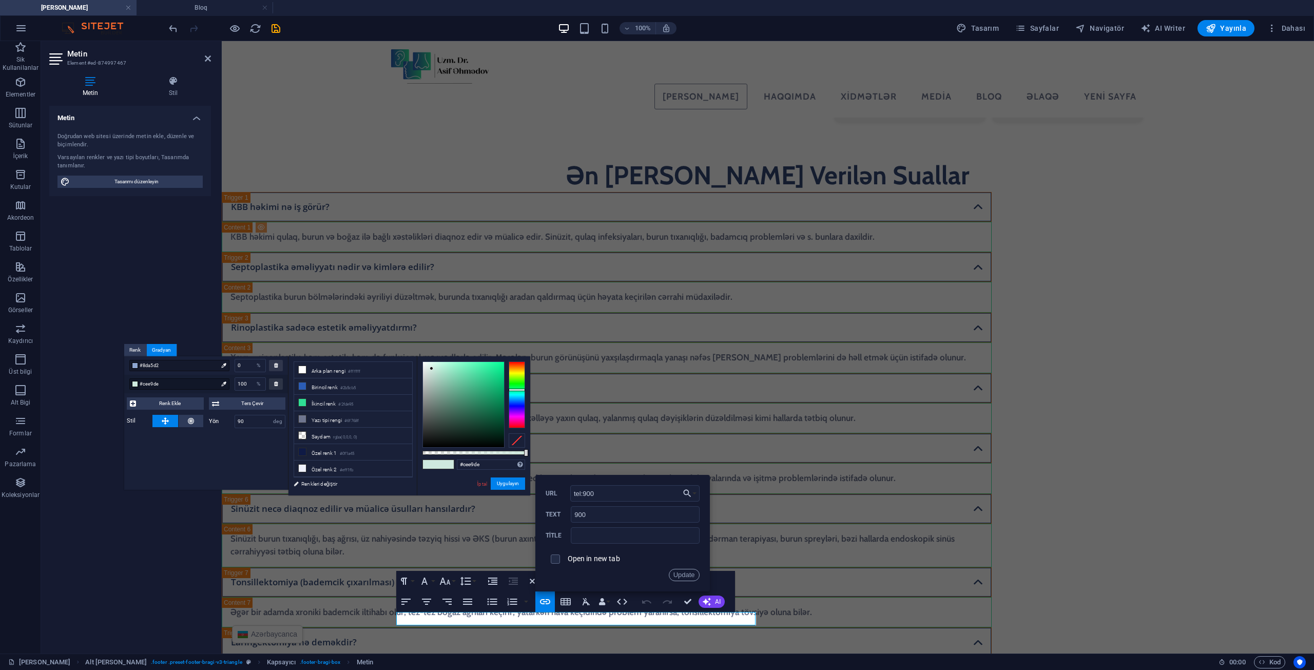
drag, startPoint x: 583, startPoint y: 500, endPoint x: 560, endPoint y: 502, distance: 23.8
click at [560, 502] on div "tel:900 URL" at bounding box center [623, 493] width 154 height 17
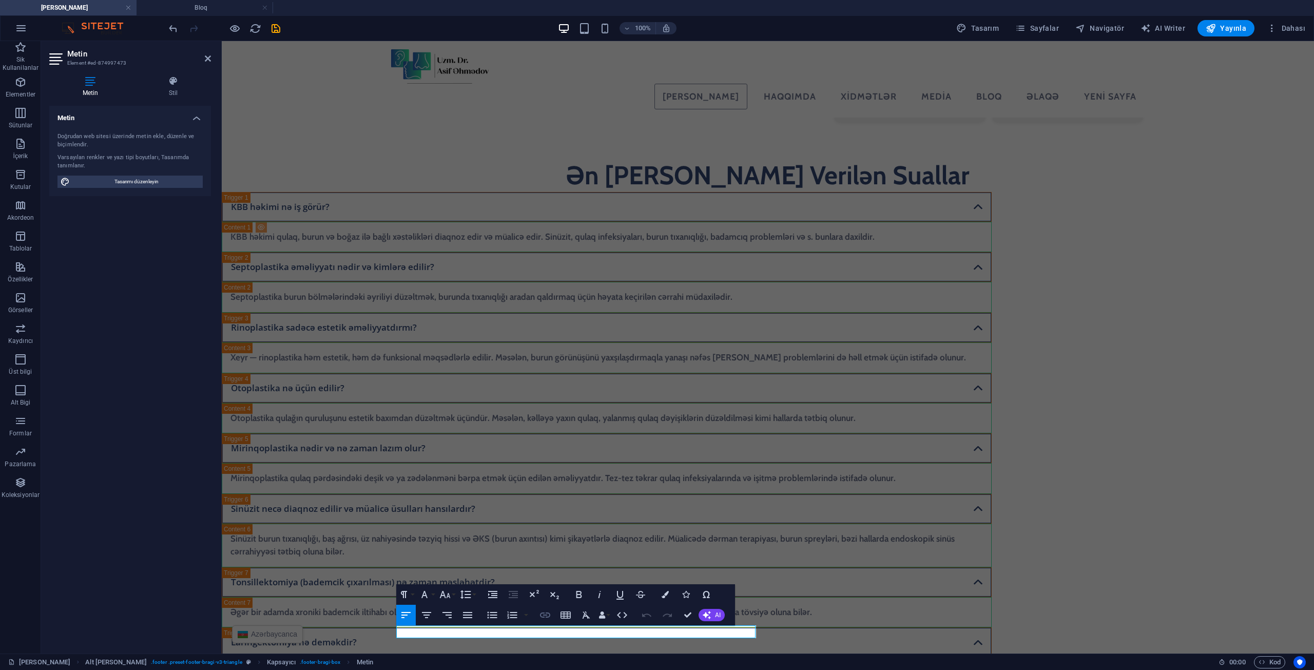
click at [547, 618] on icon "button" at bounding box center [545, 615] width 12 height 12
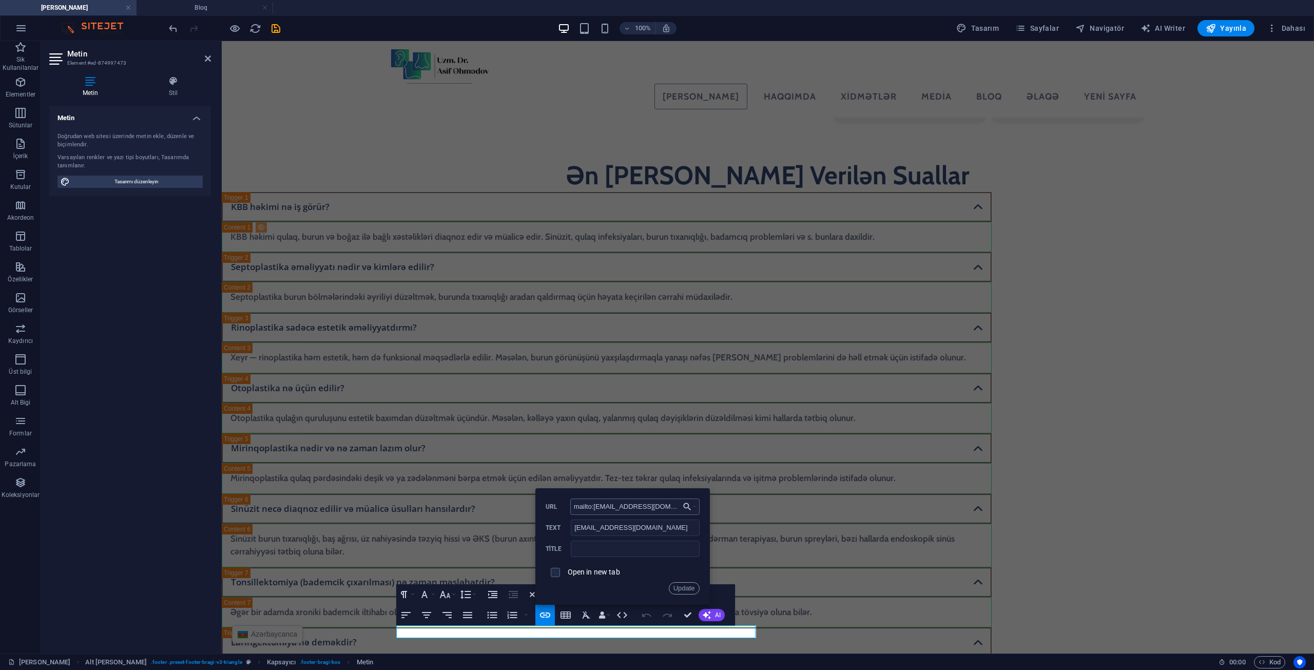
click at [652, 506] on input "mailto:[EMAIL_ADDRESS][DOMAIN_NAME]" at bounding box center [634, 507] width 129 height 16
click at [621, 505] on input "mailto:[EMAIL_ADDRESS][DOMAIN_NAME]" at bounding box center [634, 507] width 129 height 16
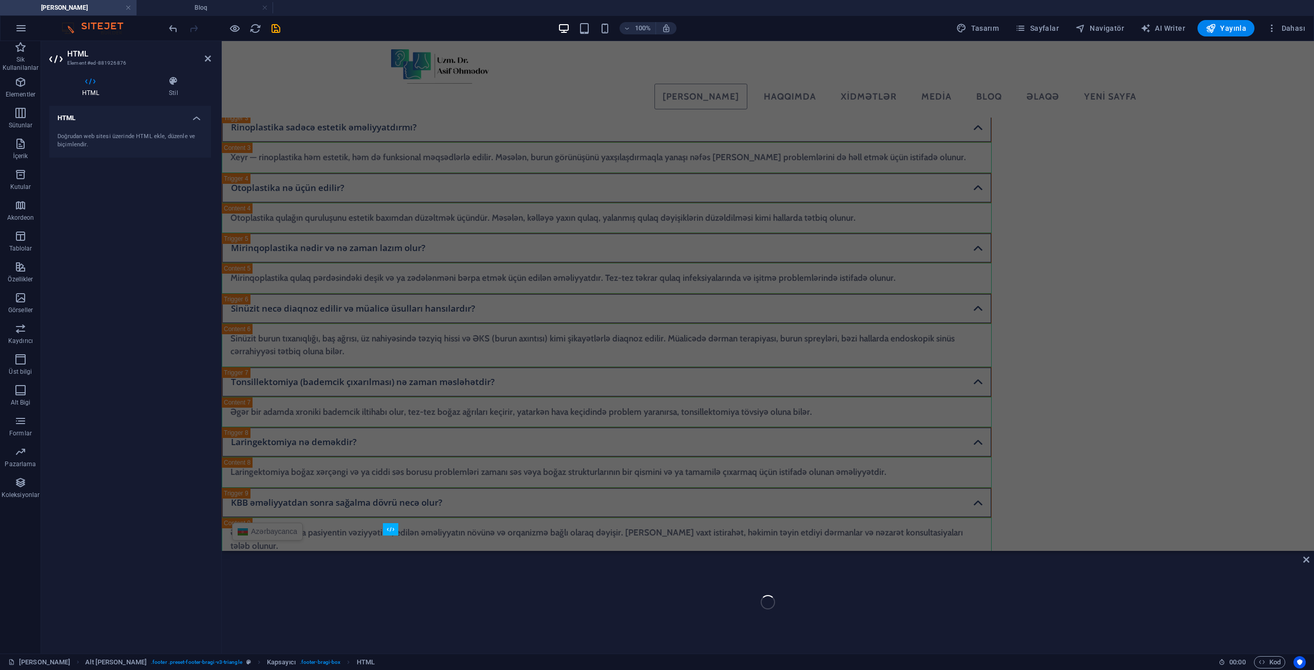
scroll to position [2639, 0]
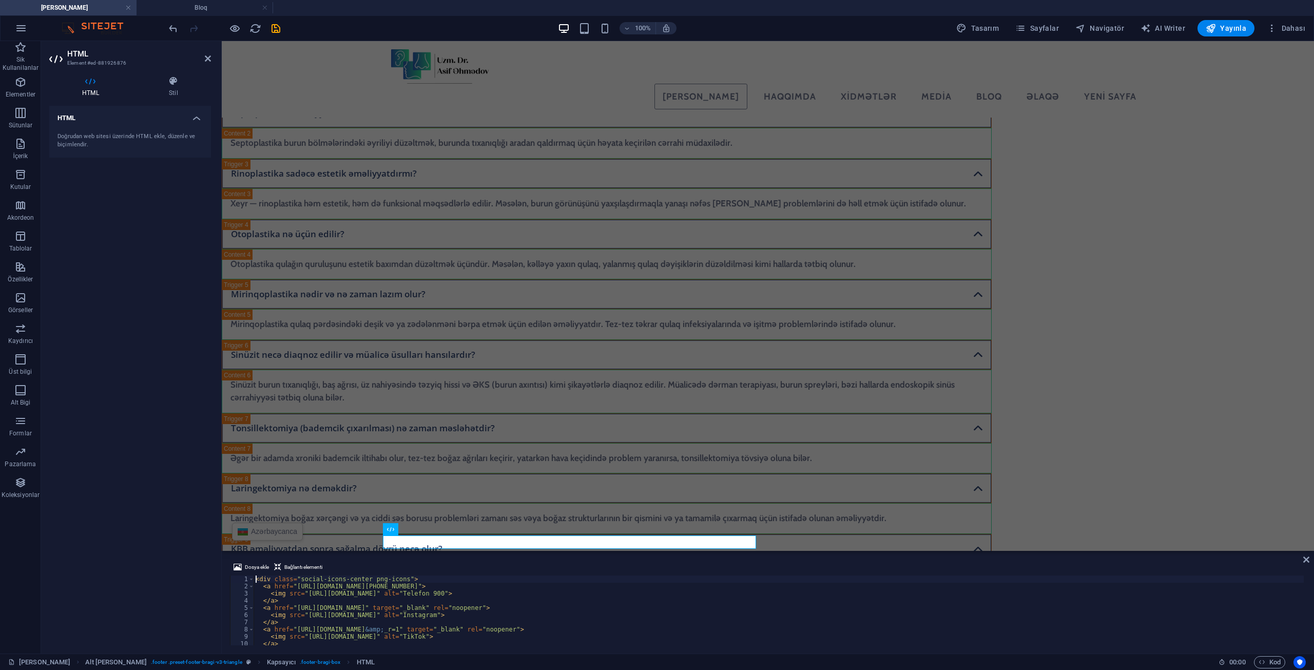
click at [472, 602] on div "< div class = "social-icons-center png-icons" > < a href = "[URL][DOMAIN_NAME][…" at bounding box center [779, 618] width 1050 height 84
type textarea "</style>"
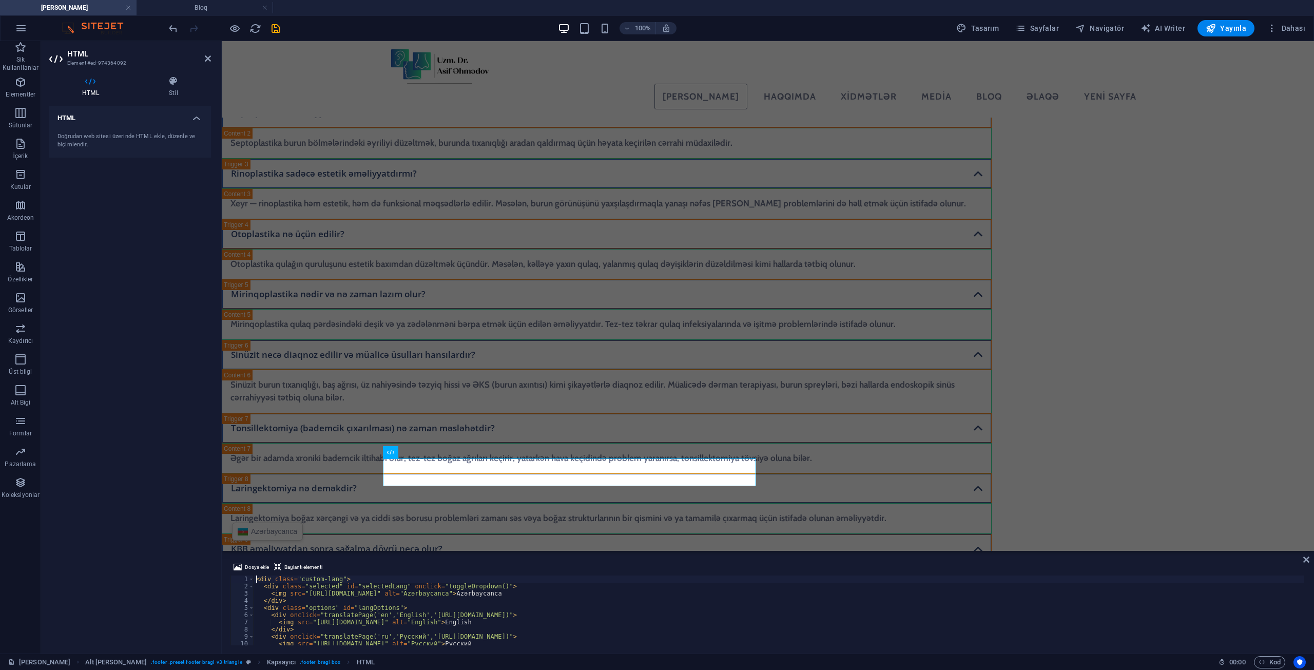
type textarea "</style>"
